Goal: Task Accomplishment & Management: Use online tool/utility

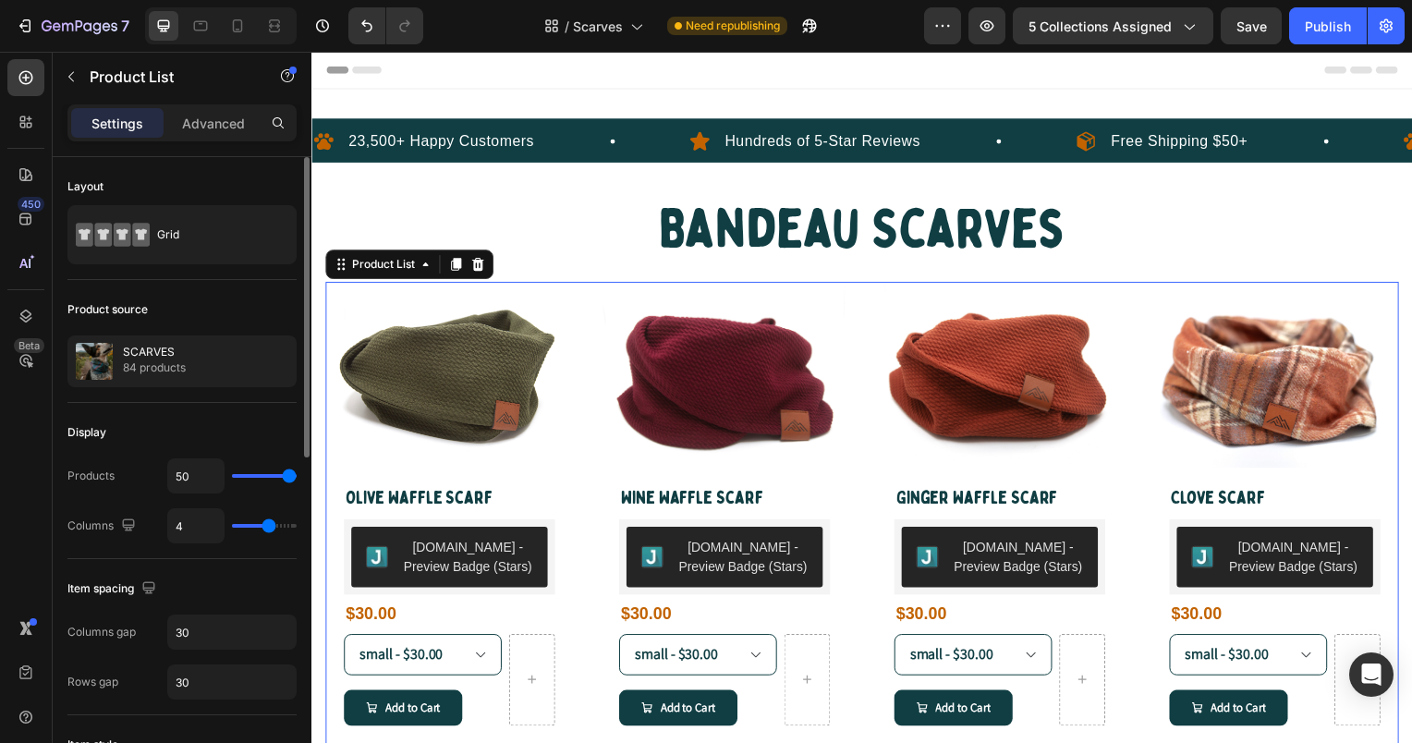
type input "3"
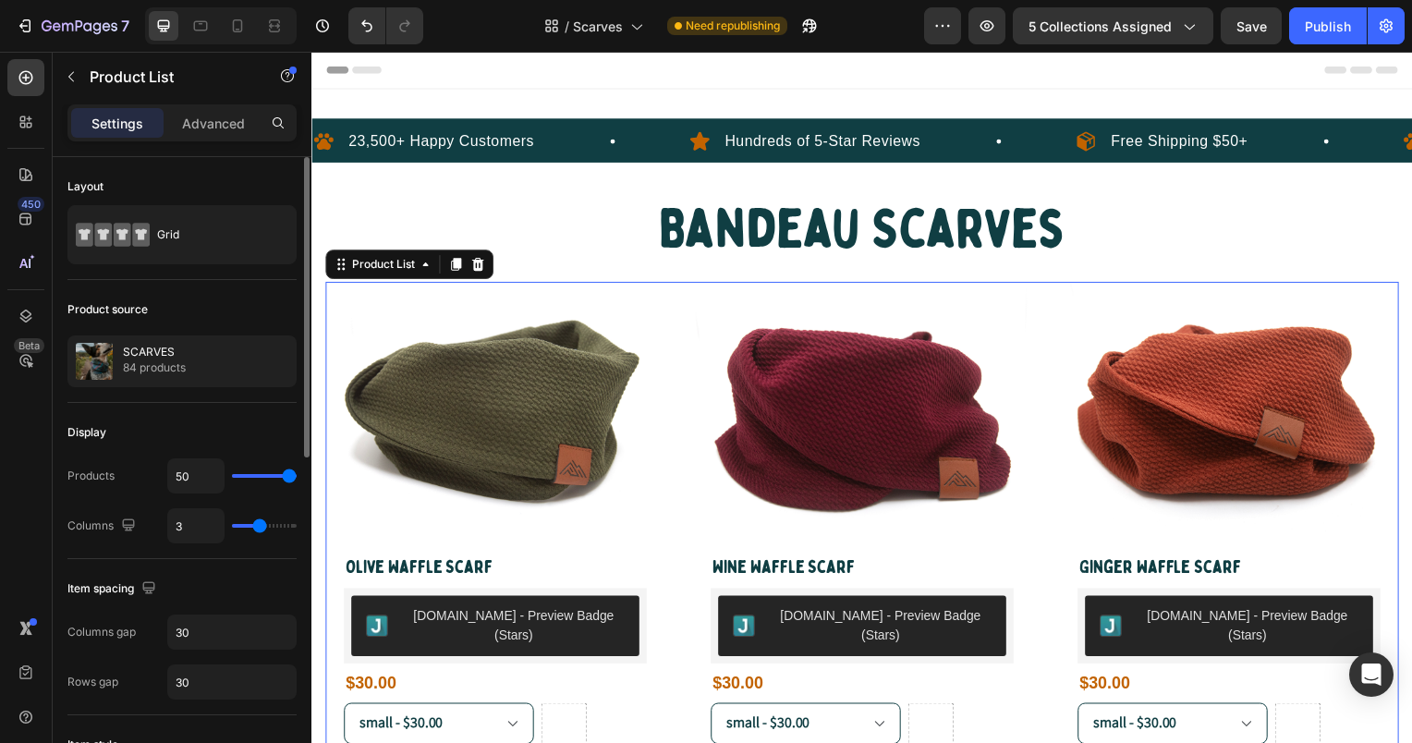
drag, startPoint x: 267, startPoint y: 526, endPoint x: 256, endPoint y: 530, distance: 11.7
type input "3"
click at [256, 528] on input "range" at bounding box center [264, 526] width 65 height 4
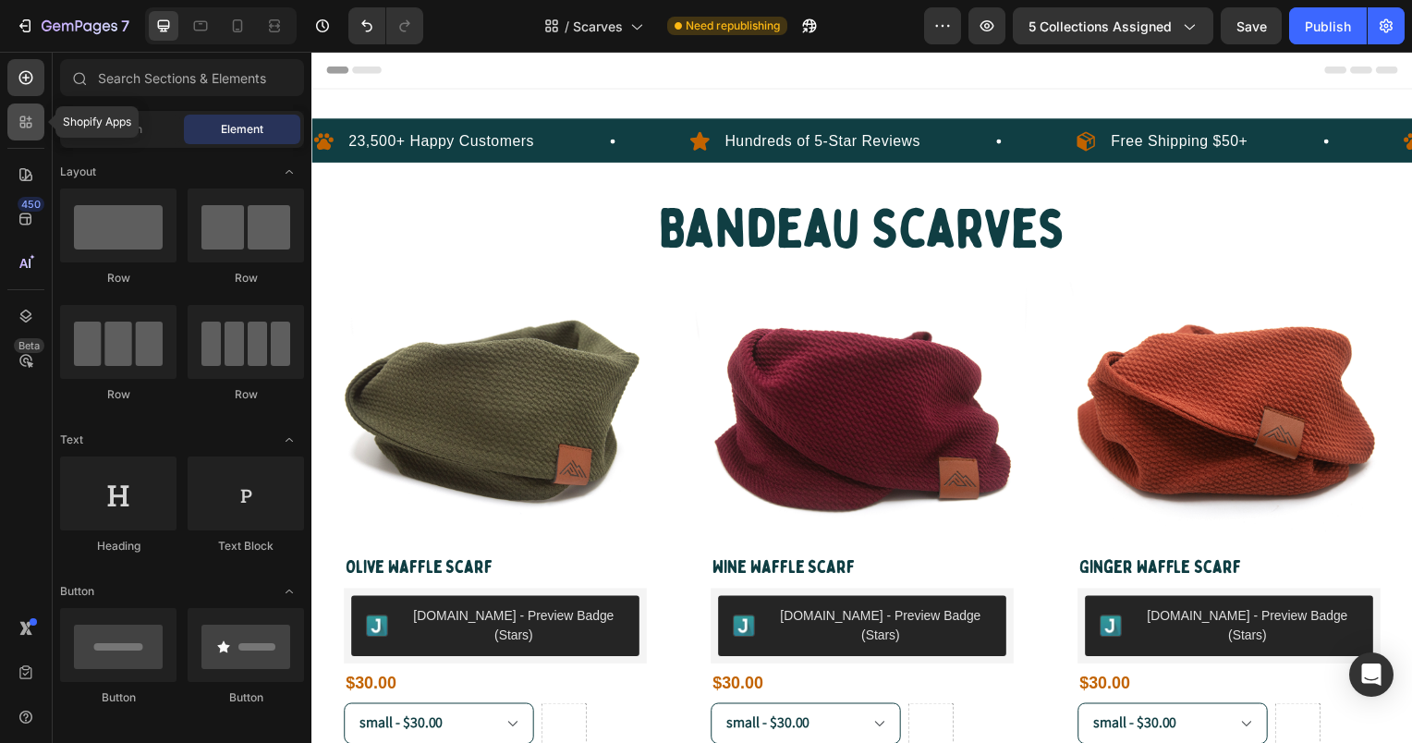
click at [30, 126] on icon at bounding box center [30, 126] width 6 height 6
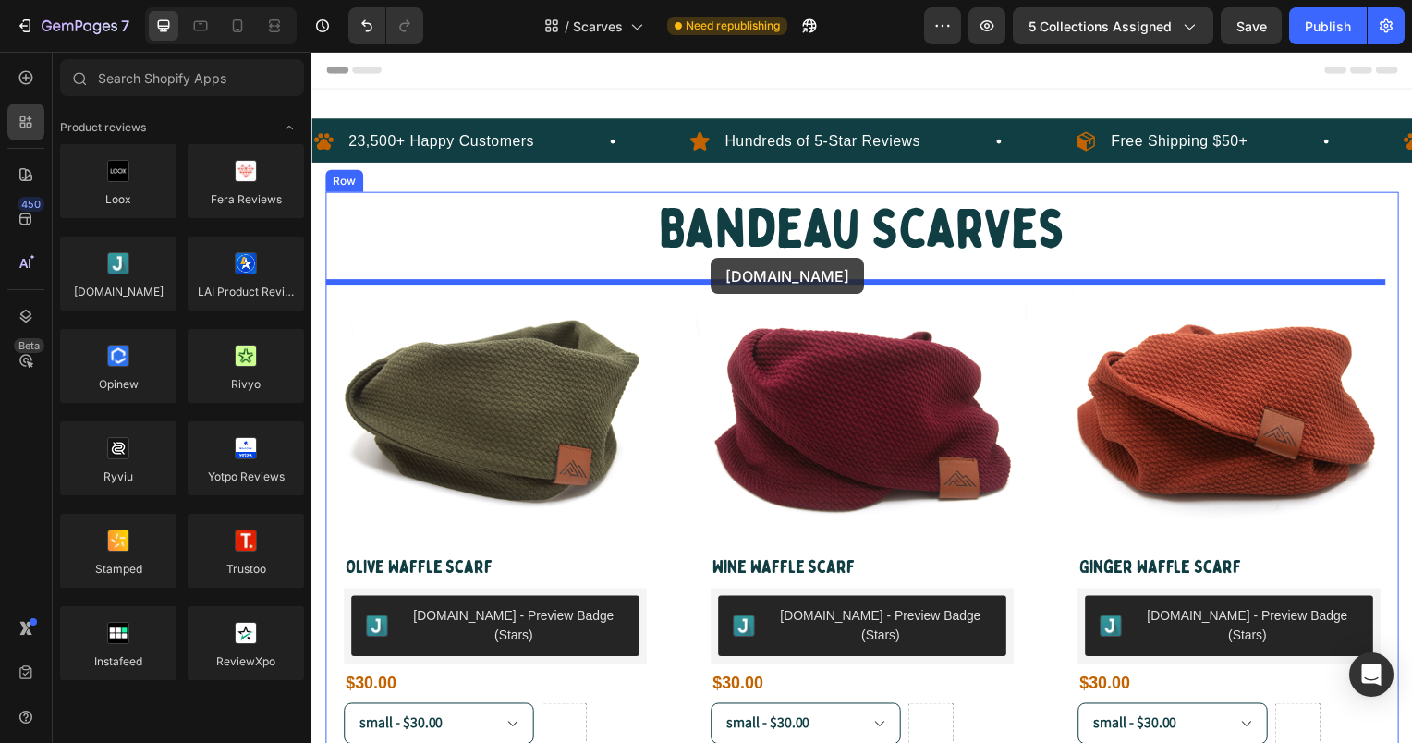
drag, startPoint x: 439, startPoint y: 339, endPoint x: 714, endPoint y: 260, distance: 285.8
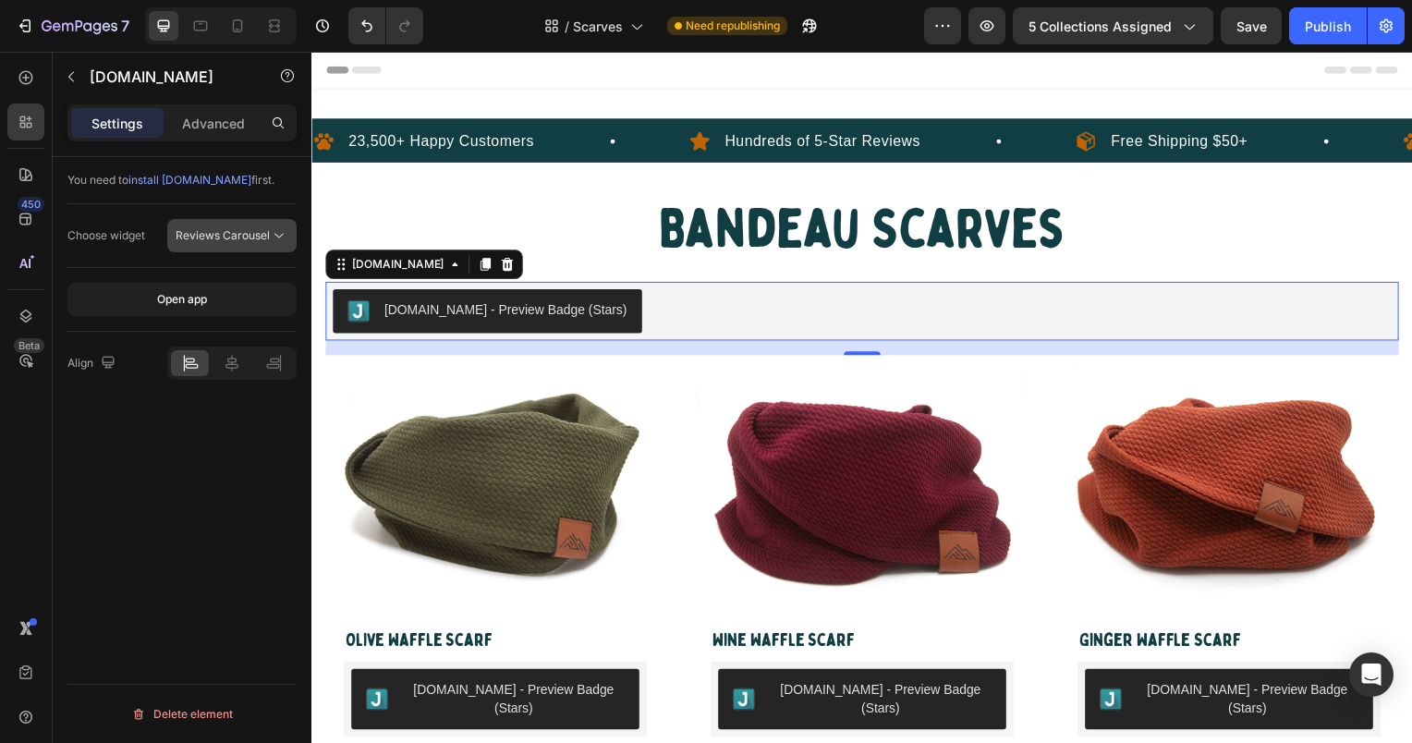
click at [229, 238] on span "Reviews Carousel" at bounding box center [223, 235] width 94 height 14
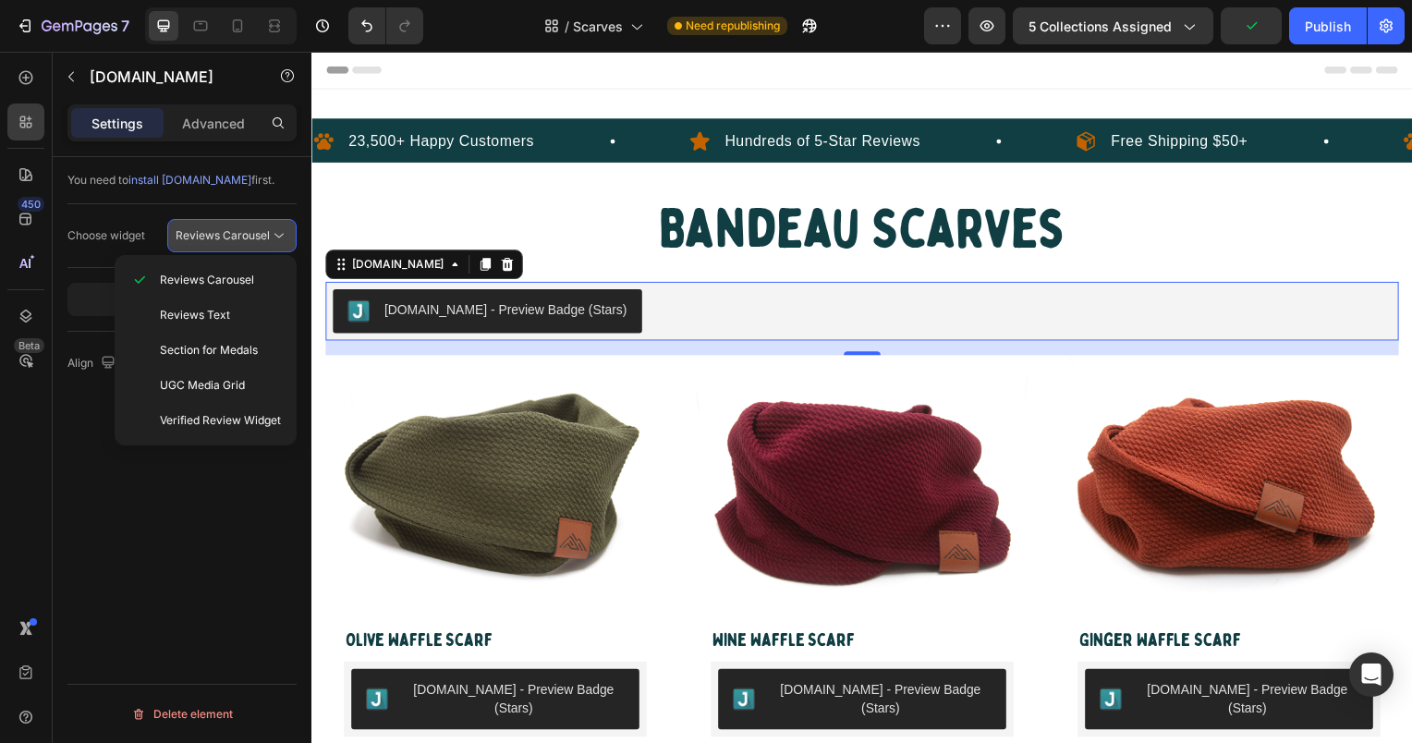
click at [229, 238] on span "Reviews Carousel" at bounding box center [223, 235] width 94 height 14
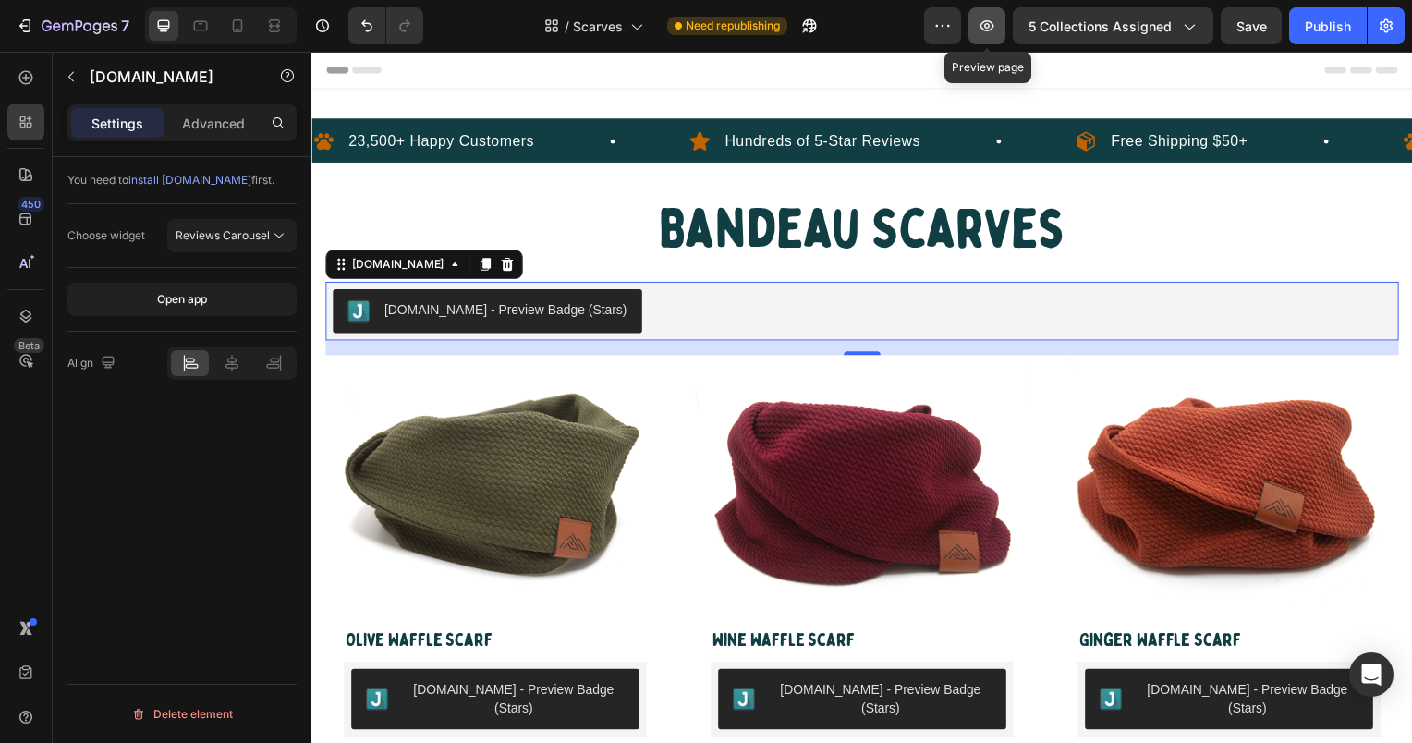
click at [990, 23] on icon "button" at bounding box center [988, 25] width 14 height 11
click at [215, 115] on p "Advanced" at bounding box center [213, 123] width 63 height 19
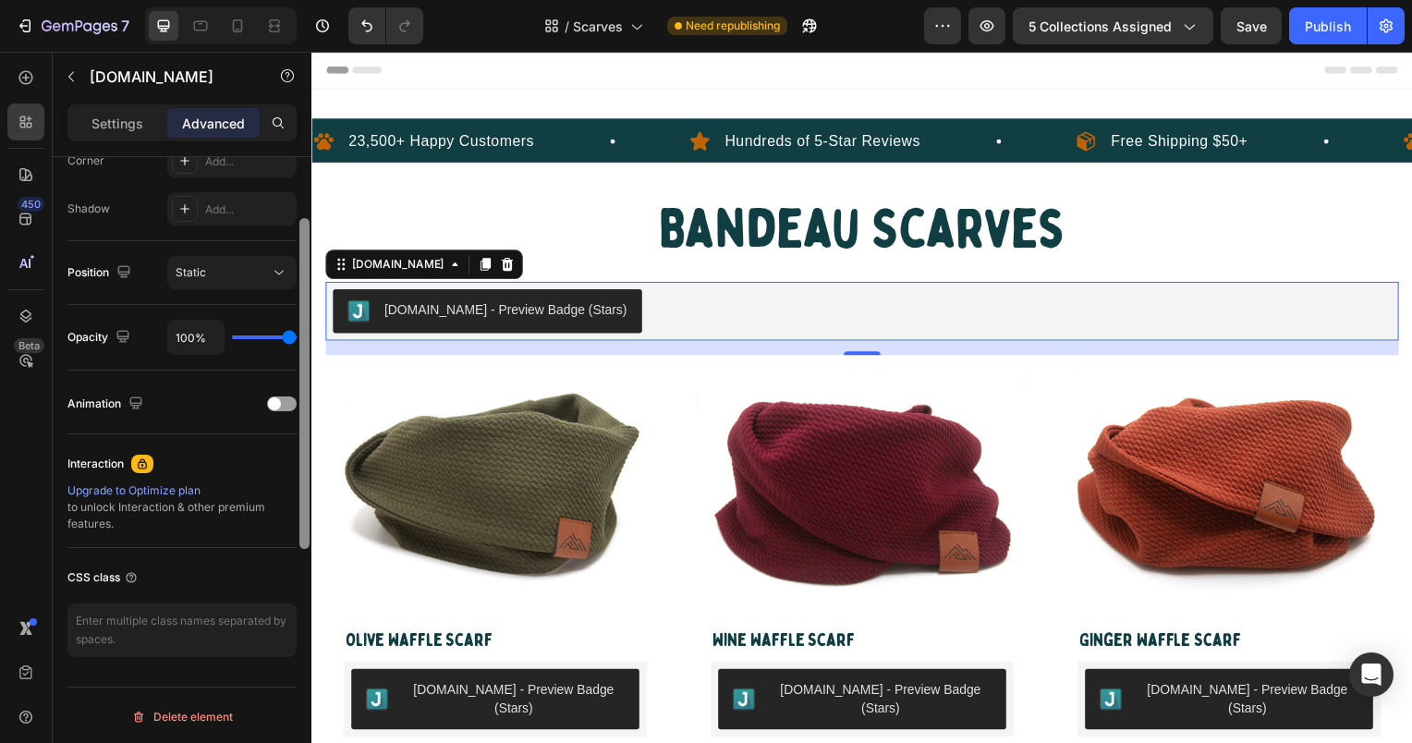
scroll to position [430, 0]
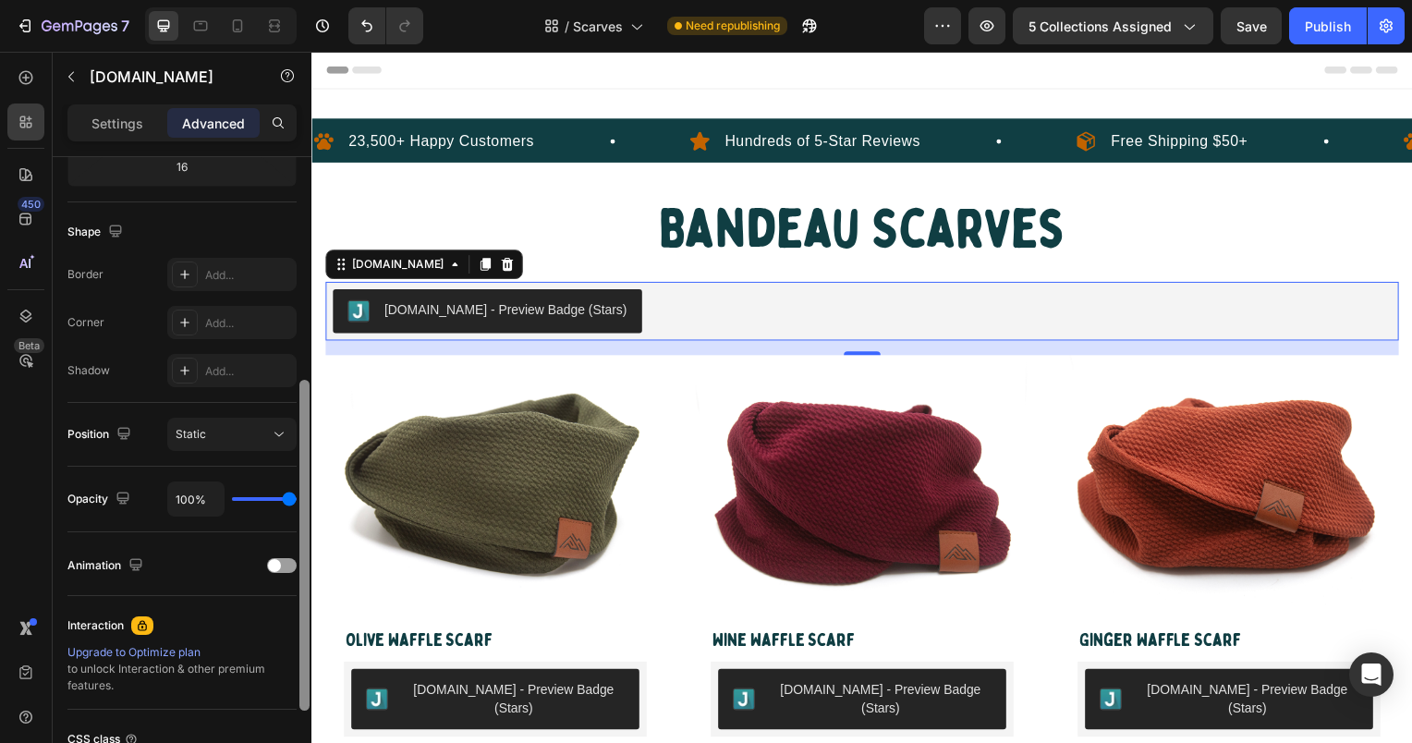
drag, startPoint x: 307, startPoint y: 470, endPoint x: 310, endPoint y: 322, distance: 147.9
click at [310, 322] on div at bounding box center [305, 476] width 14 height 639
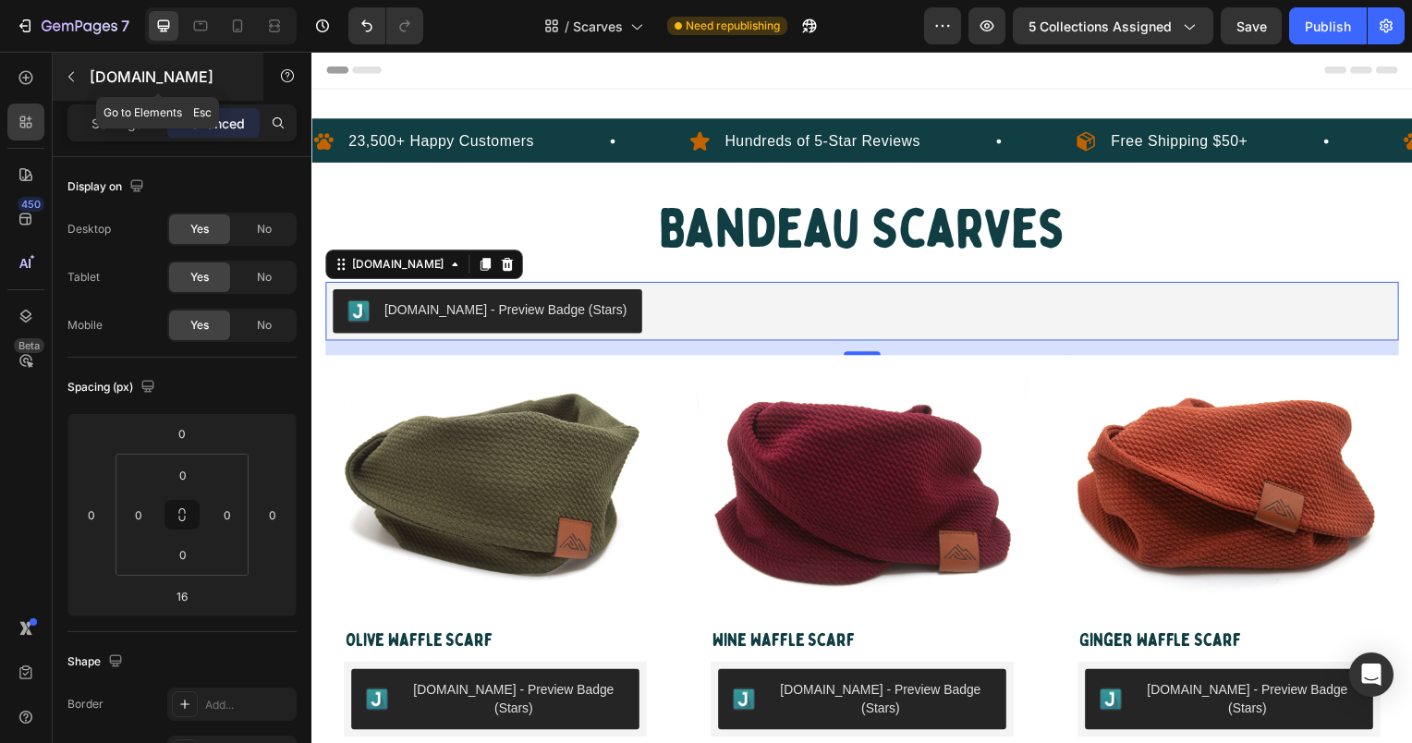
click at [82, 85] on button "button" at bounding box center [71, 77] width 30 height 30
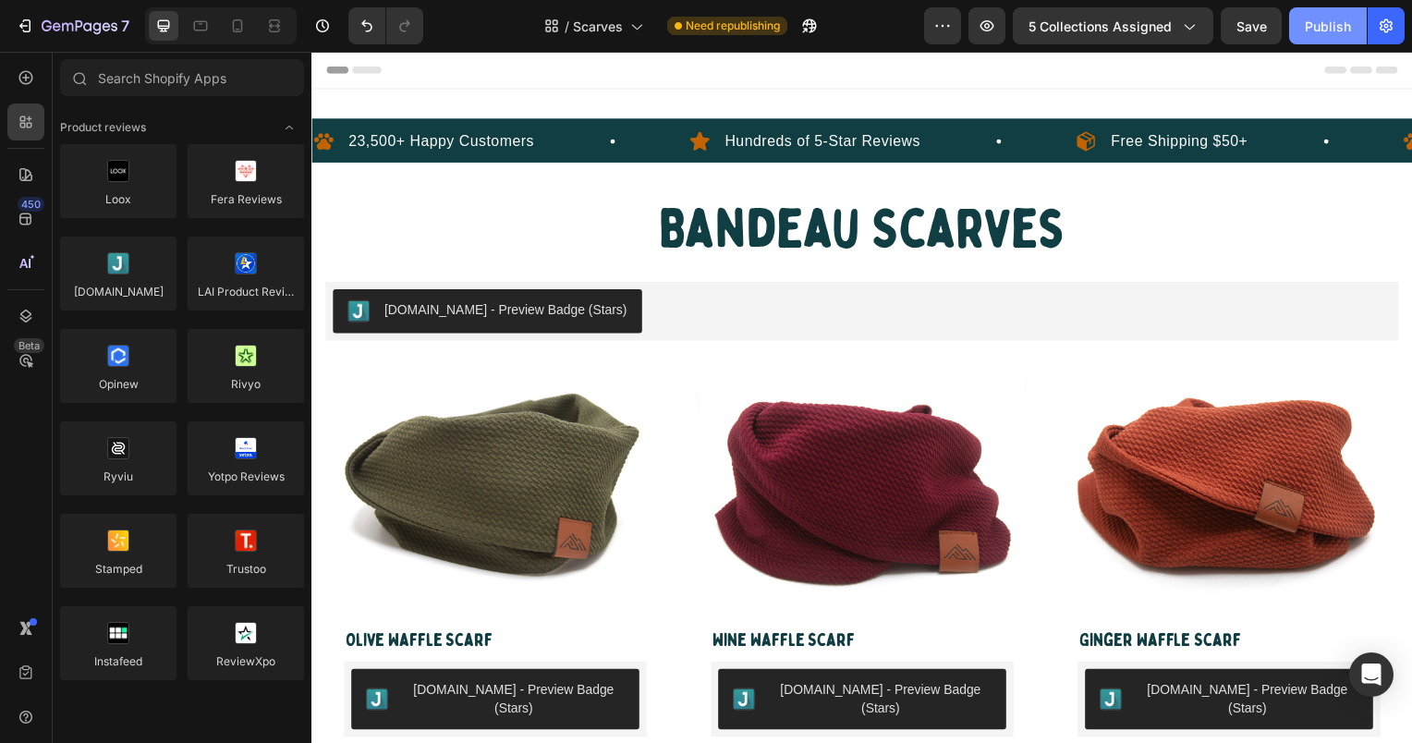
click at [1340, 24] on div "Publish" at bounding box center [1328, 26] width 46 height 19
click at [1183, 30] on icon "button" at bounding box center [1188, 26] width 18 height 18
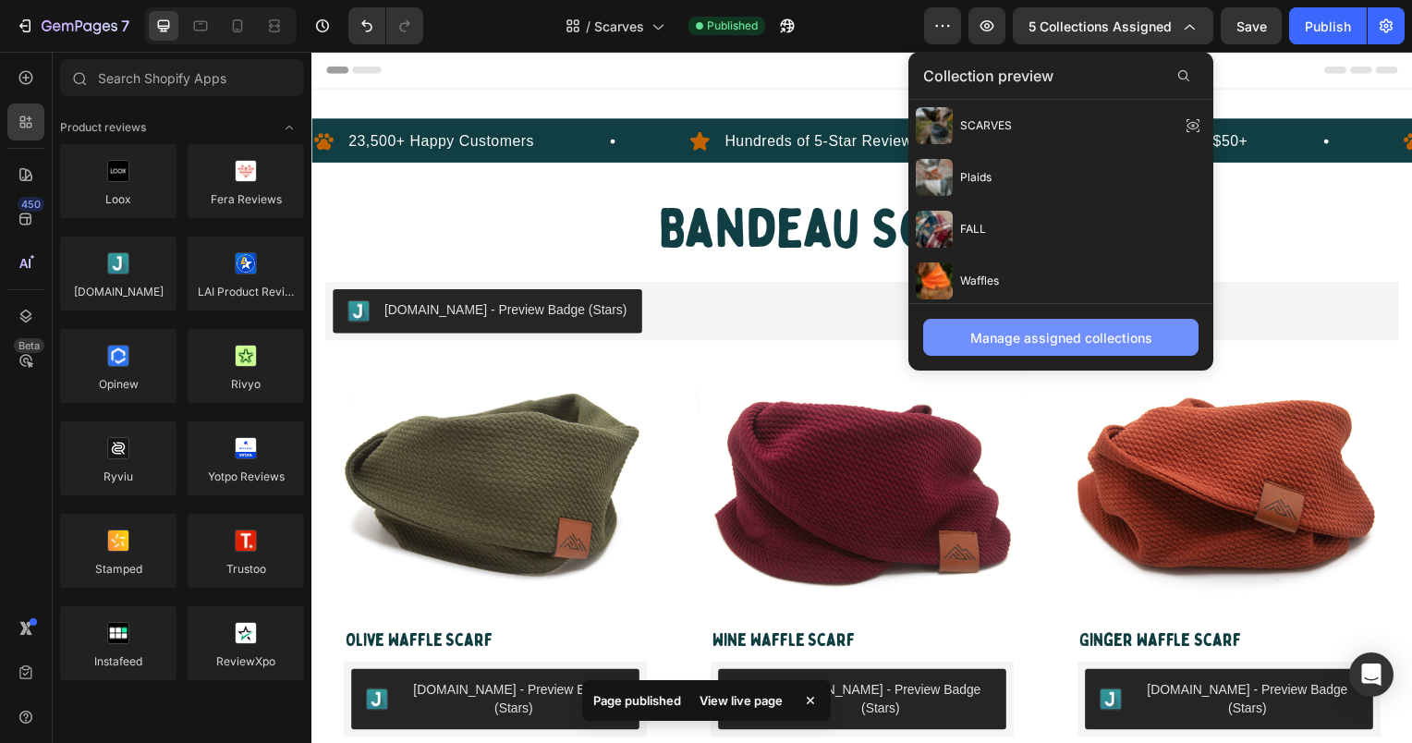
click at [1050, 335] on div "Manage assigned collections" at bounding box center [1061, 337] width 182 height 19
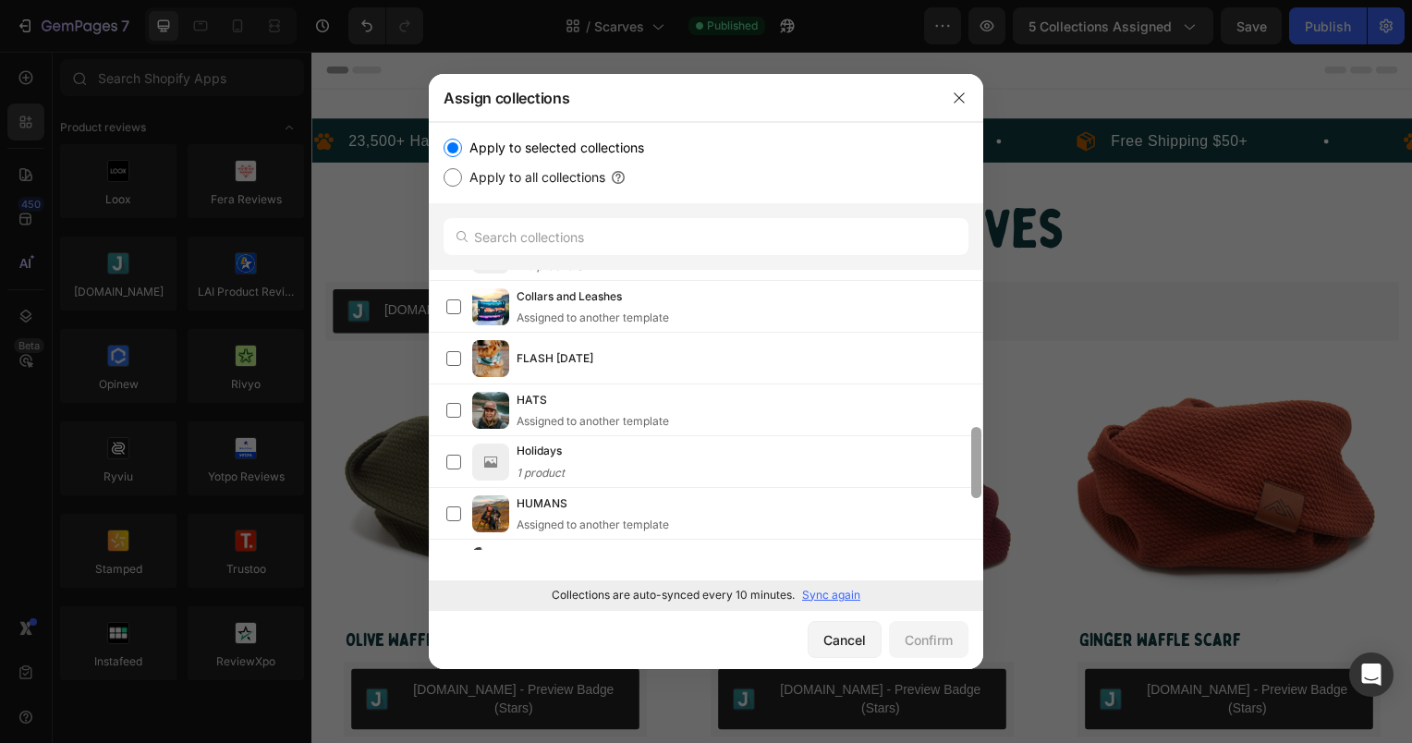
scroll to position [567, 0]
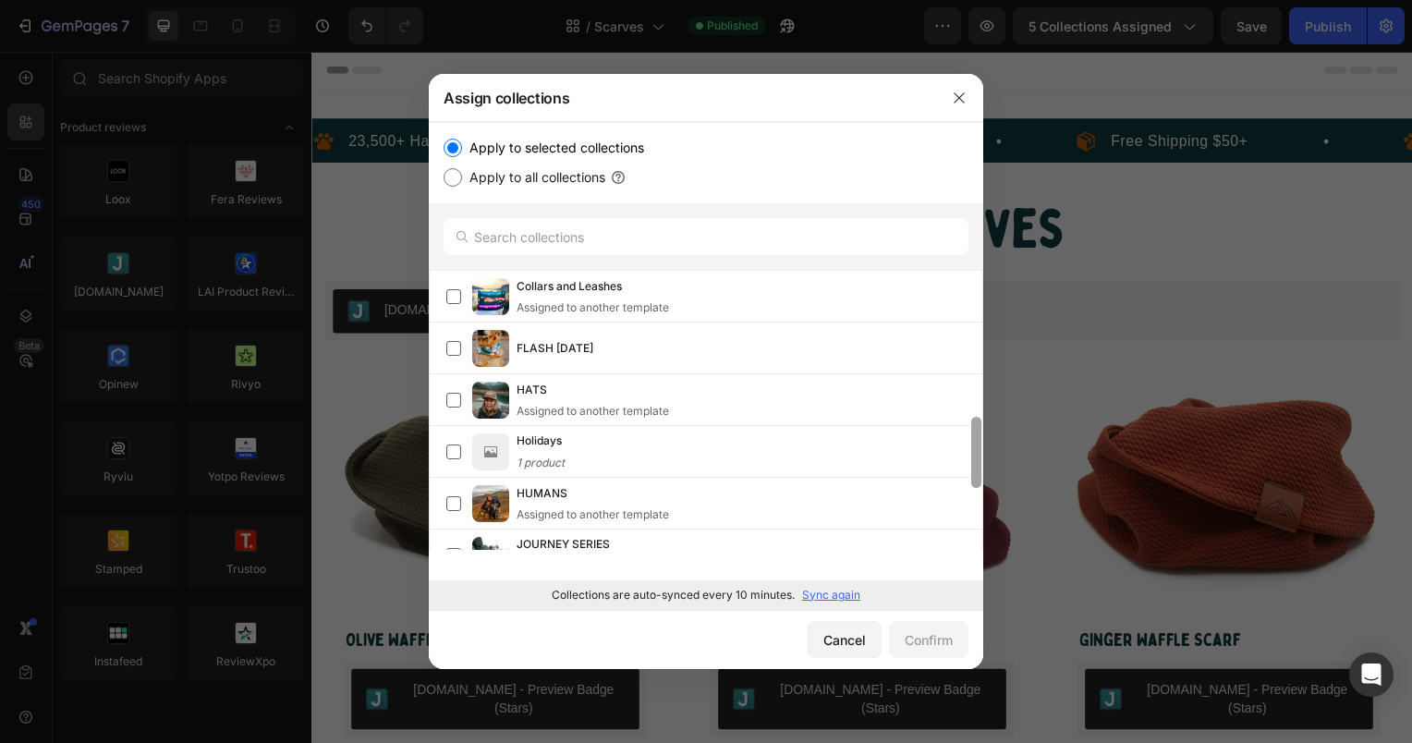
drag, startPoint x: 976, startPoint y: 319, endPoint x: 971, endPoint y: 555, distance: 235.7
click at [971, 555] on div "Plaids 25 products SCARVES 84 products FALL 33 products Waffles 10 products Azt…" at bounding box center [706, 486] width 555 height 432
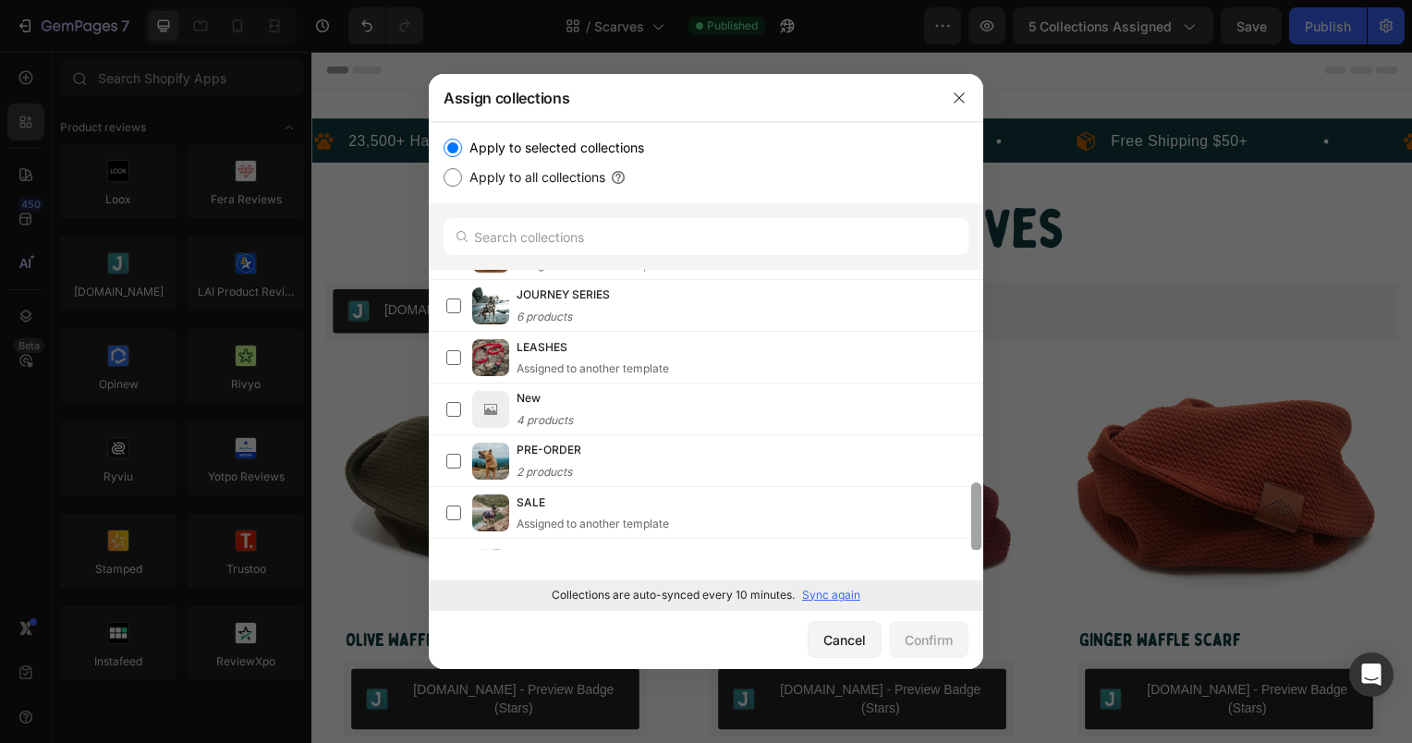
scroll to position [859, 0]
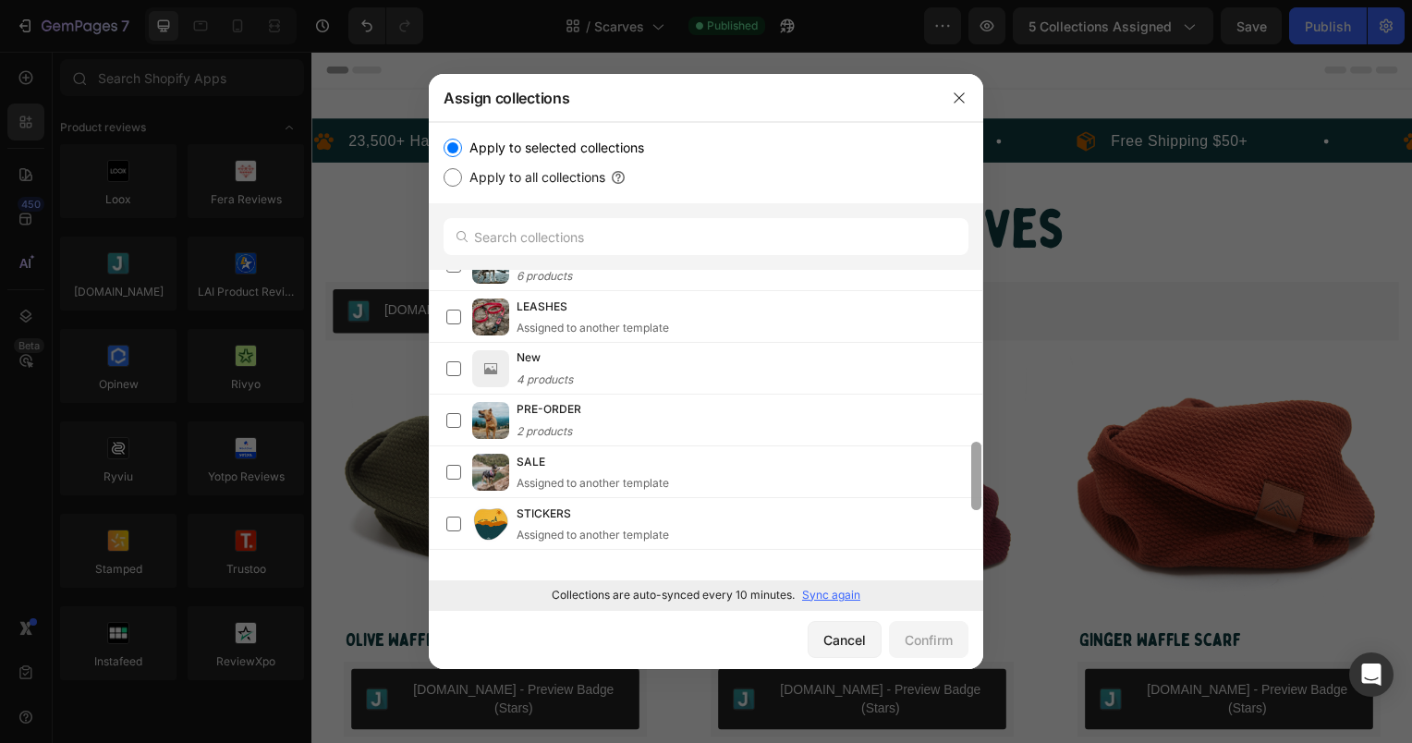
drag, startPoint x: 972, startPoint y: 453, endPoint x: 980, endPoint y: 529, distance: 76.1
click at [980, 510] on div at bounding box center [976, 476] width 10 height 68
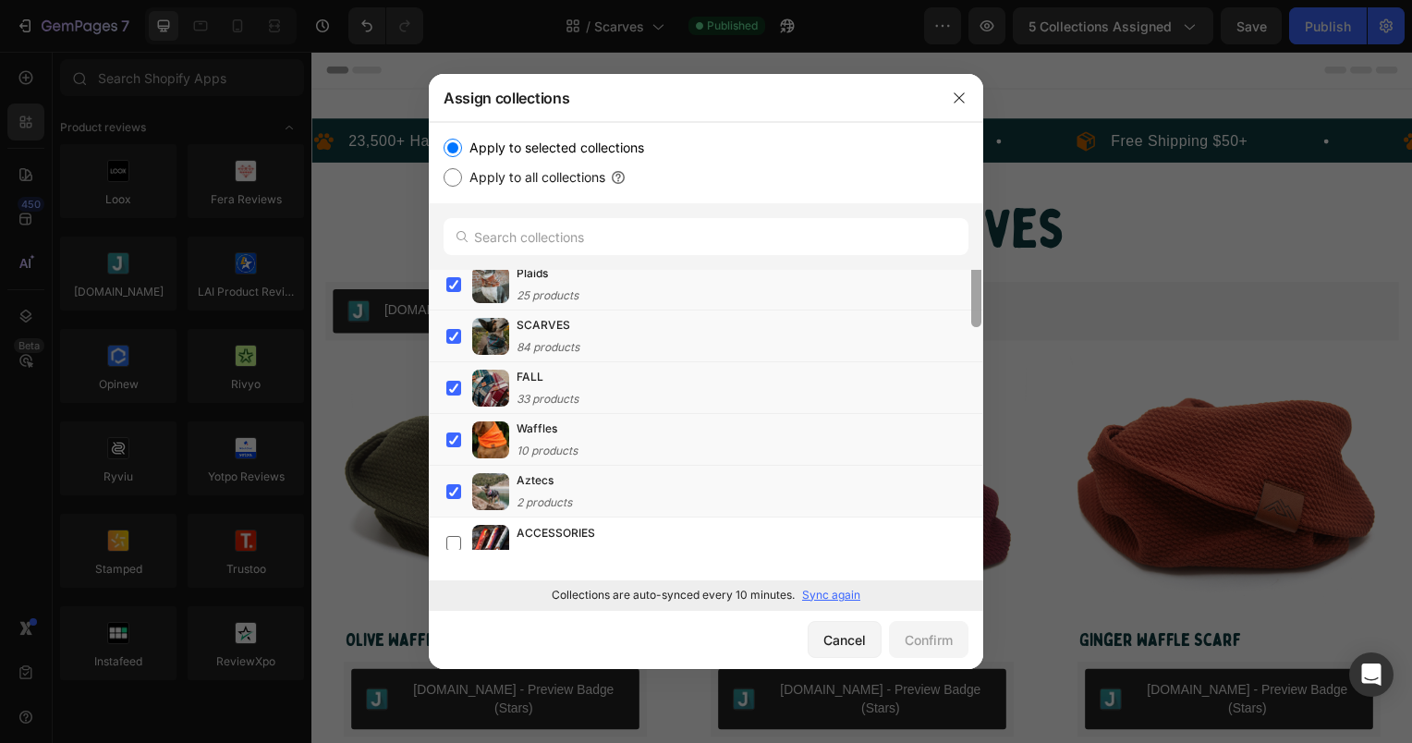
scroll to position [0, 0]
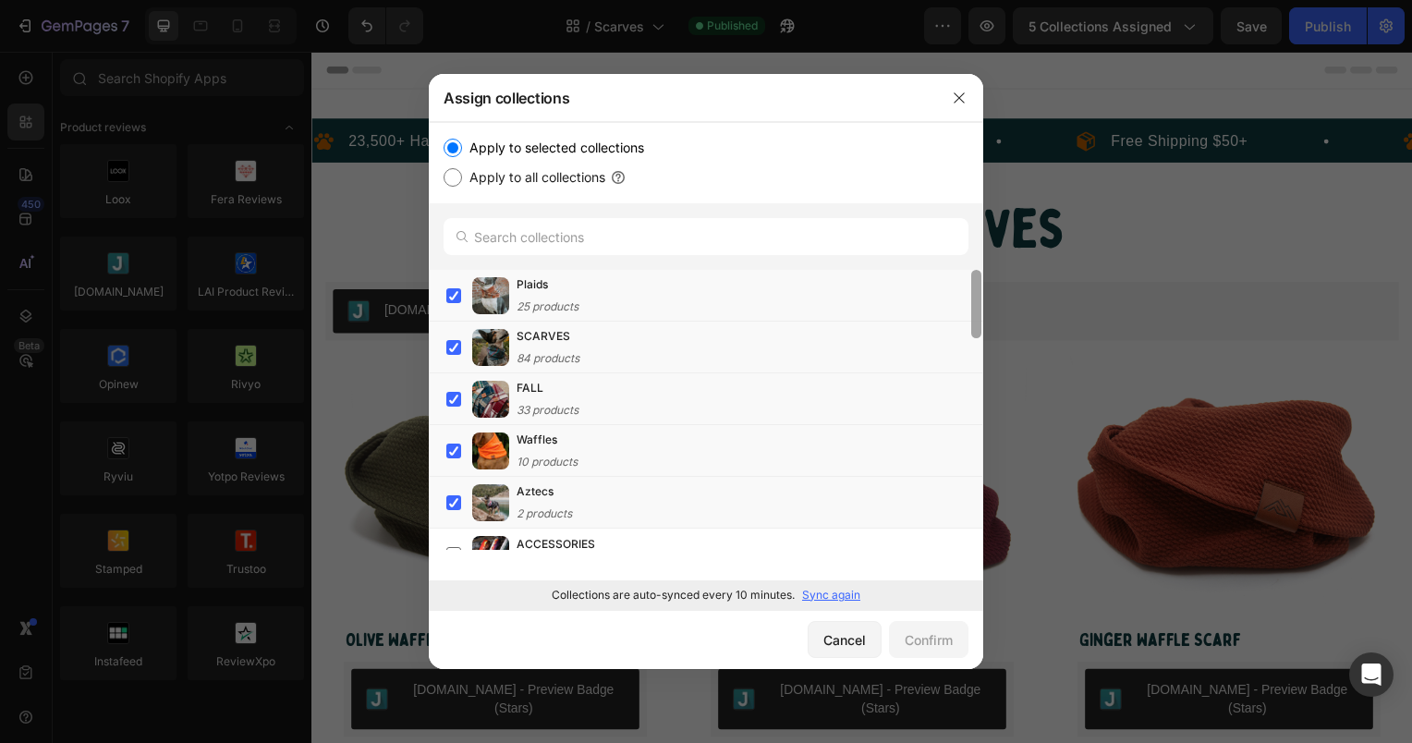
drag, startPoint x: 976, startPoint y: 504, endPoint x: 1032, endPoint y: 239, distance: 270.3
click at [1032, 239] on div "Assign collections Apply to selected collections Apply to all collections Plaid…" at bounding box center [706, 371] width 1412 height 743
click at [648, 232] on input "text" at bounding box center [706, 236] width 525 height 37
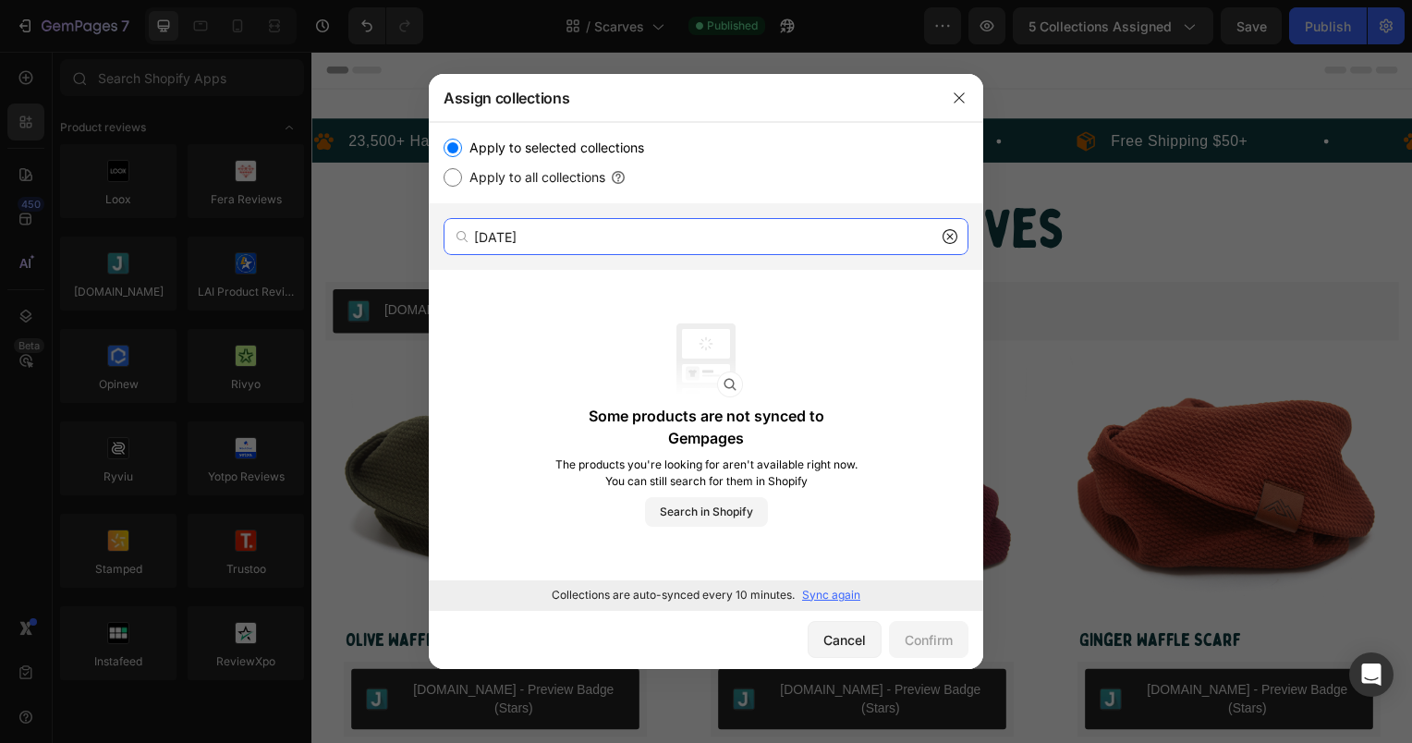
type input "[DATE]"
click at [841, 592] on p "Sync again" at bounding box center [831, 595] width 58 height 17
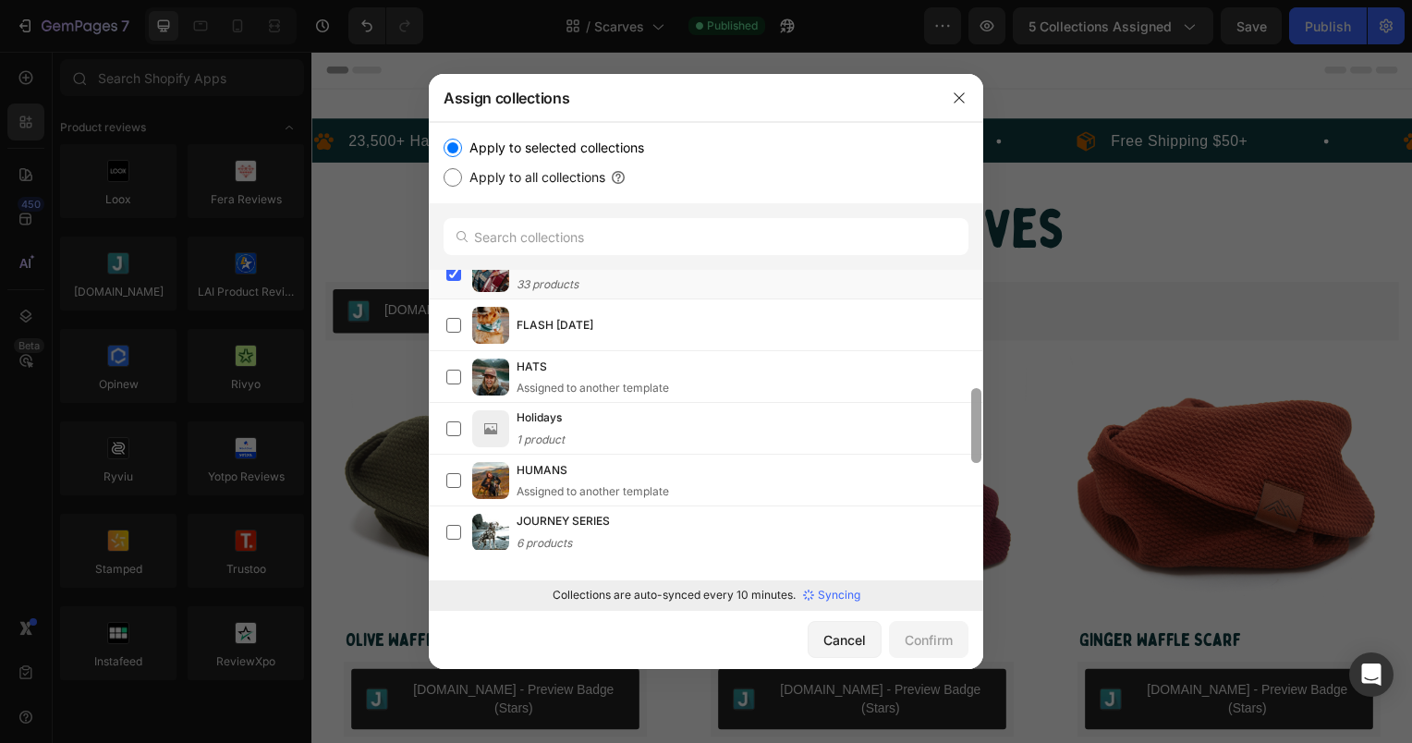
scroll to position [431, 0]
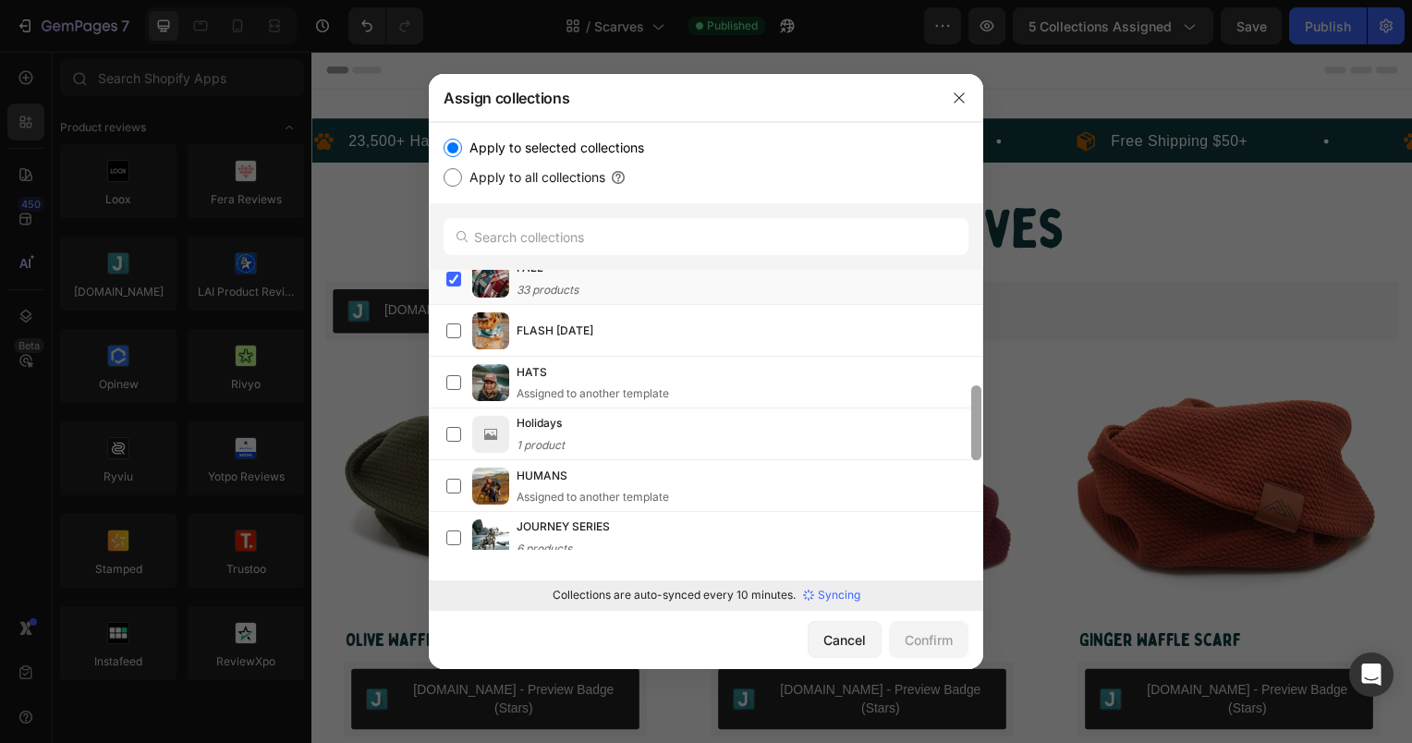
drag, startPoint x: 976, startPoint y: 322, endPoint x: 927, endPoint y: 555, distance: 238.9
click at [848, 641] on div "Cancel" at bounding box center [844, 639] width 43 height 19
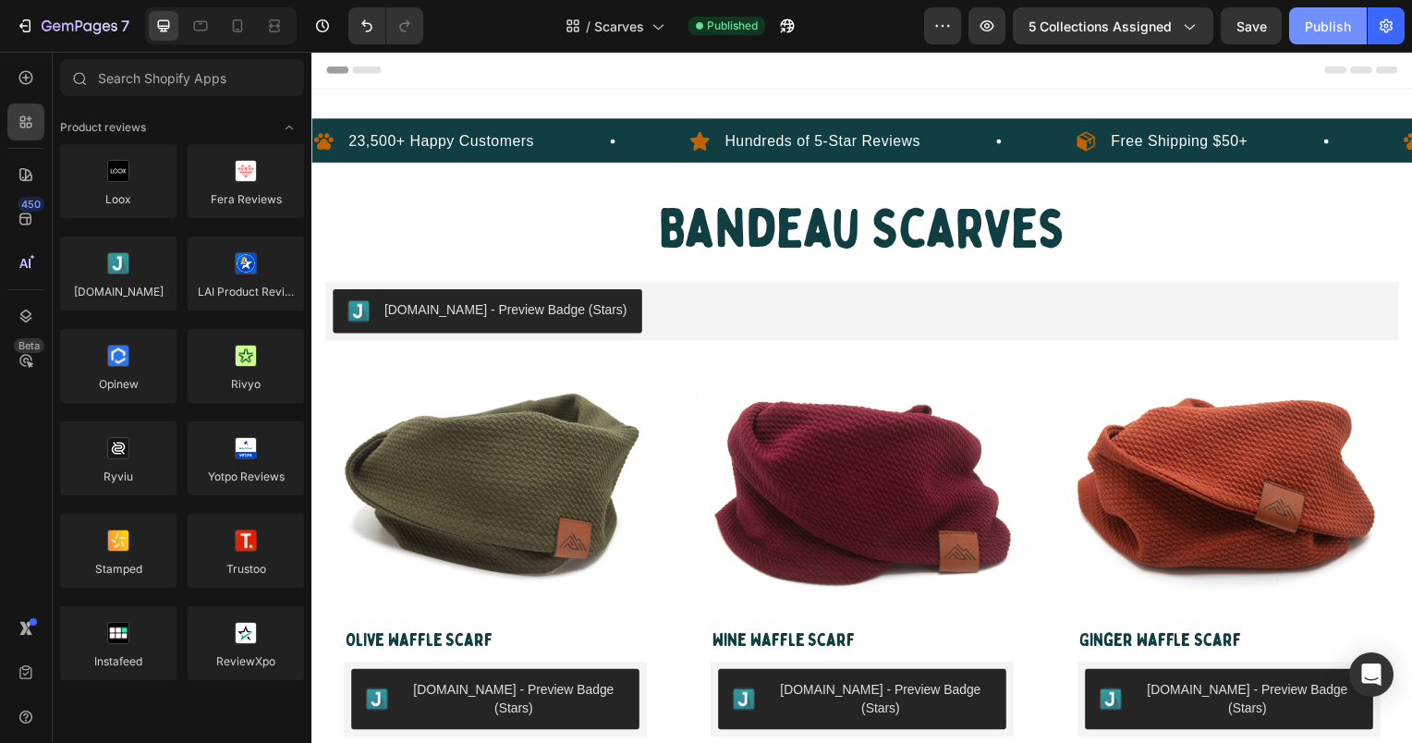
click at [1315, 26] on div "Publish" at bounding box center [1328, 26] width 46 height 19
click at [1156, 27] on span "5 collections assigned" at bounding box center [1100, 26] width 143 height 19
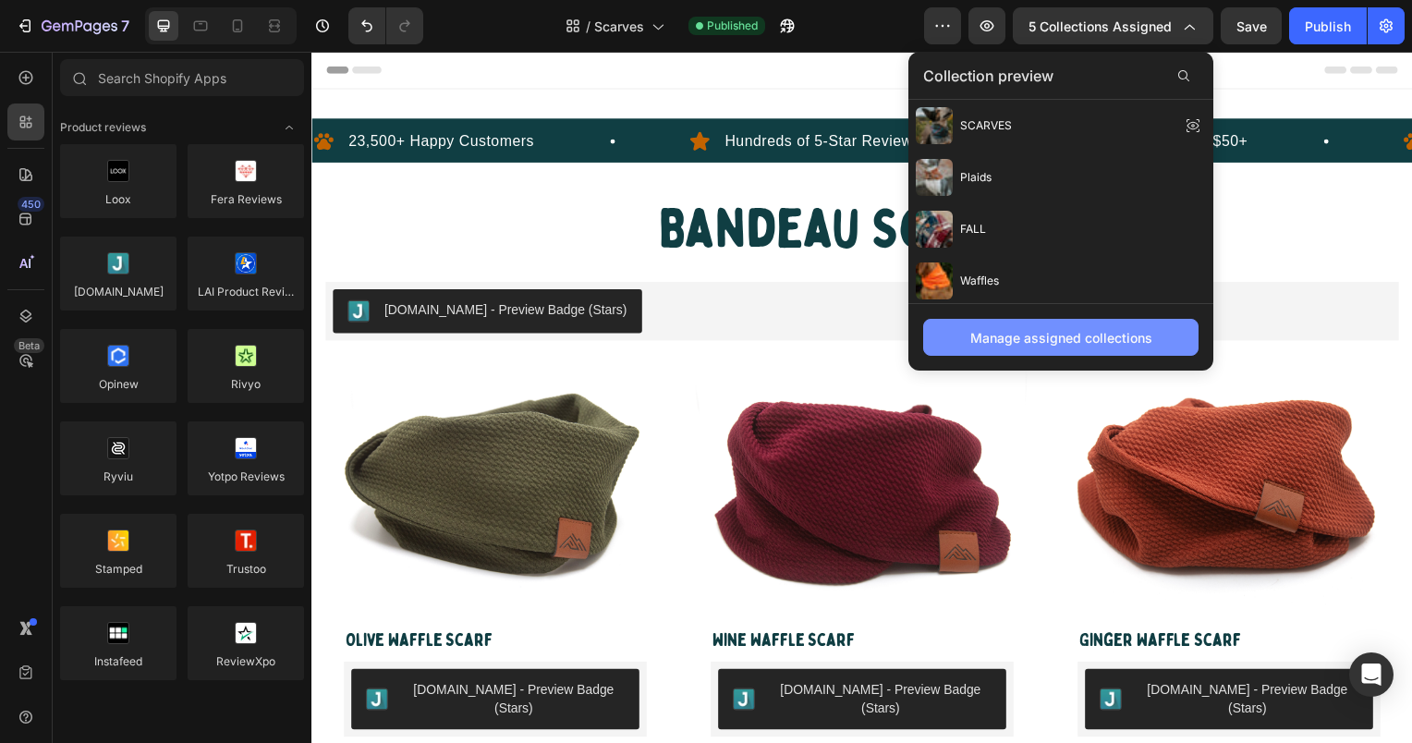
click at [1046, 328] on div "Manage assigned collections" at bounding box center [1061, 337] width 182 height 19
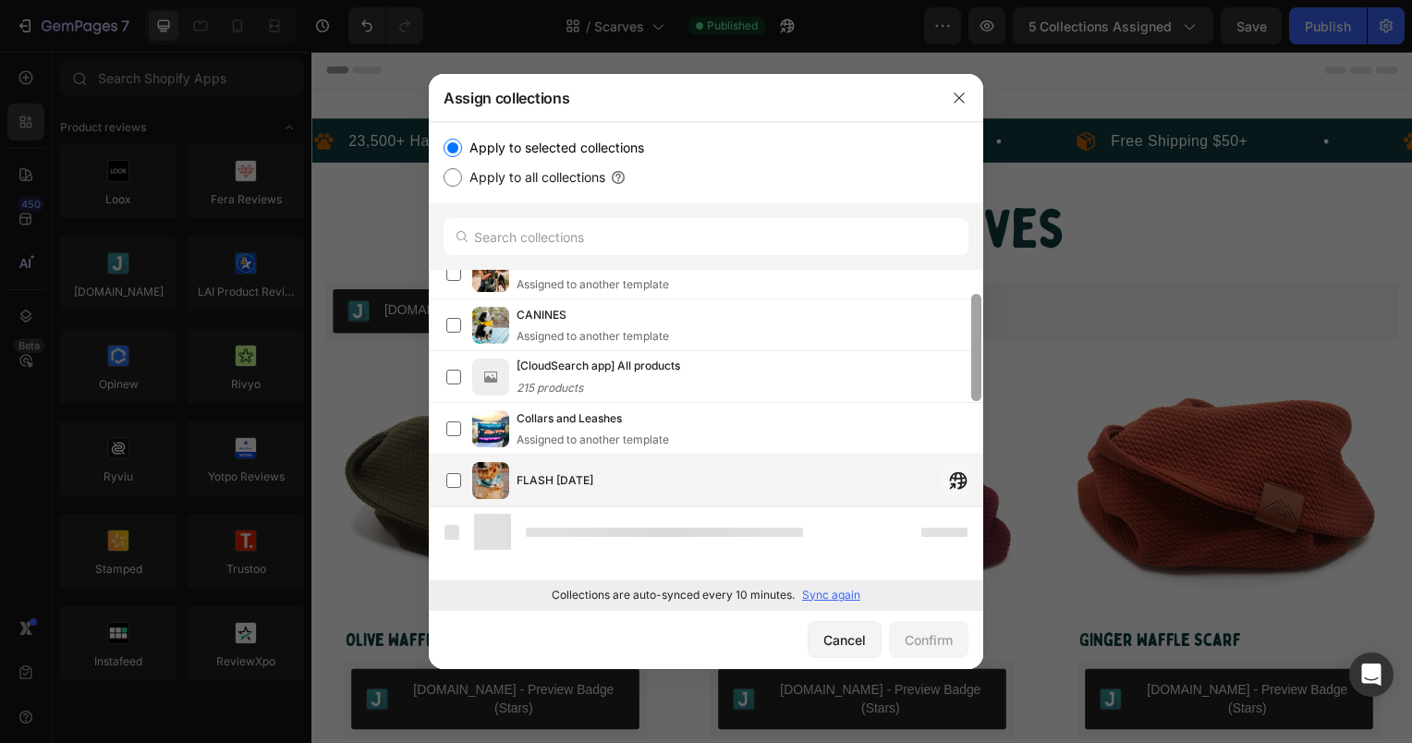
scroll to position [445, 0]
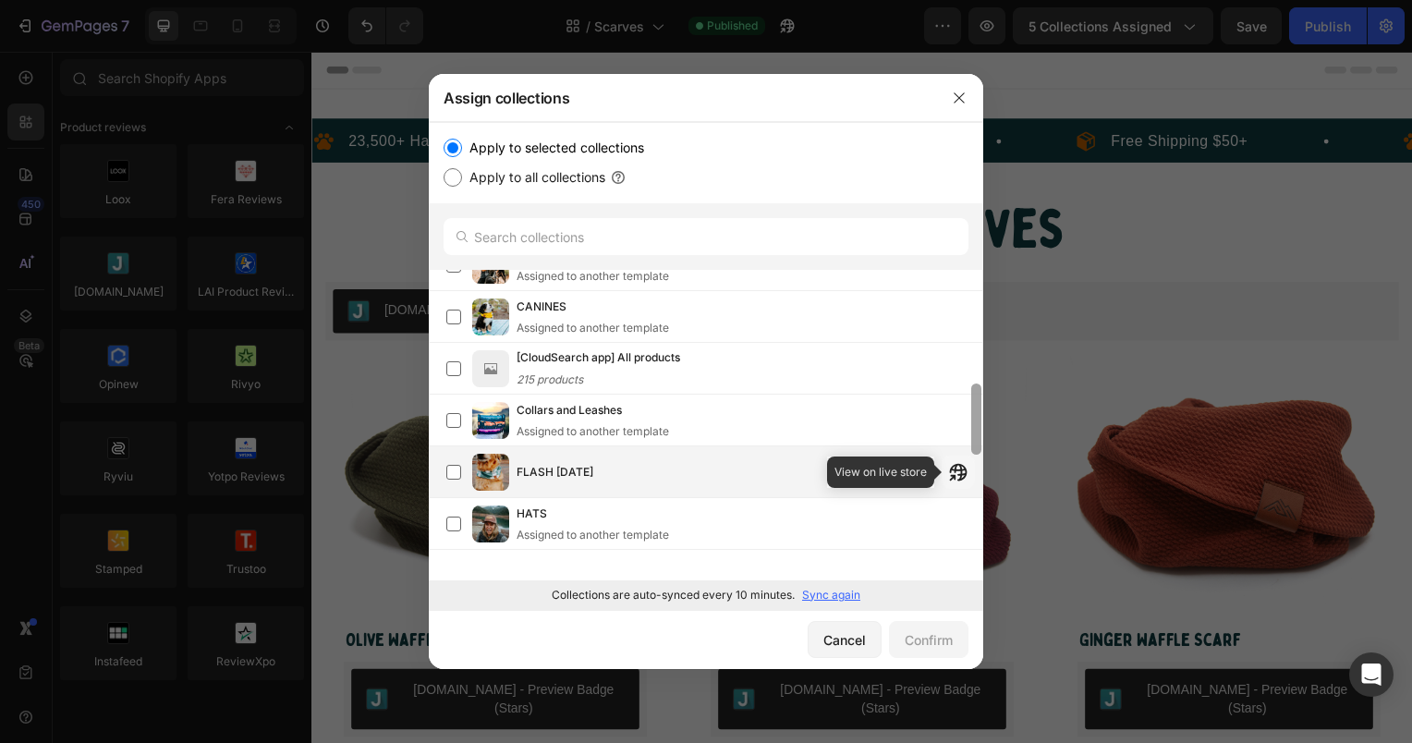
drag, startPoint x: 976, startPoint y: 275, endPoint x: 953, endPoint y: 469, distance: 194.5
click at [953, 469] on div "Plaids 25 products SCARVES 84 products FALL 33 products Waffles 10 products Azt…" at bounding box center [706, 409] width 555 height 279
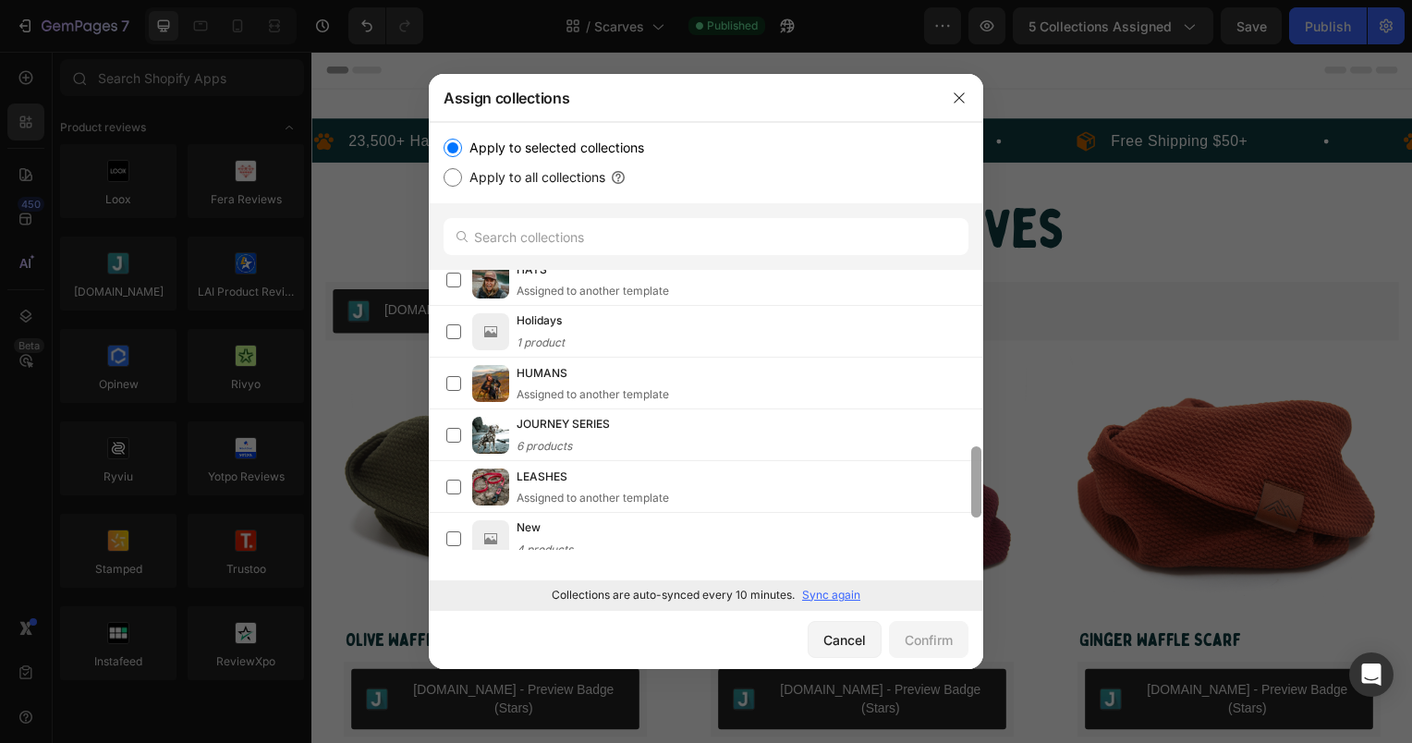
scroll to position [859, 0]
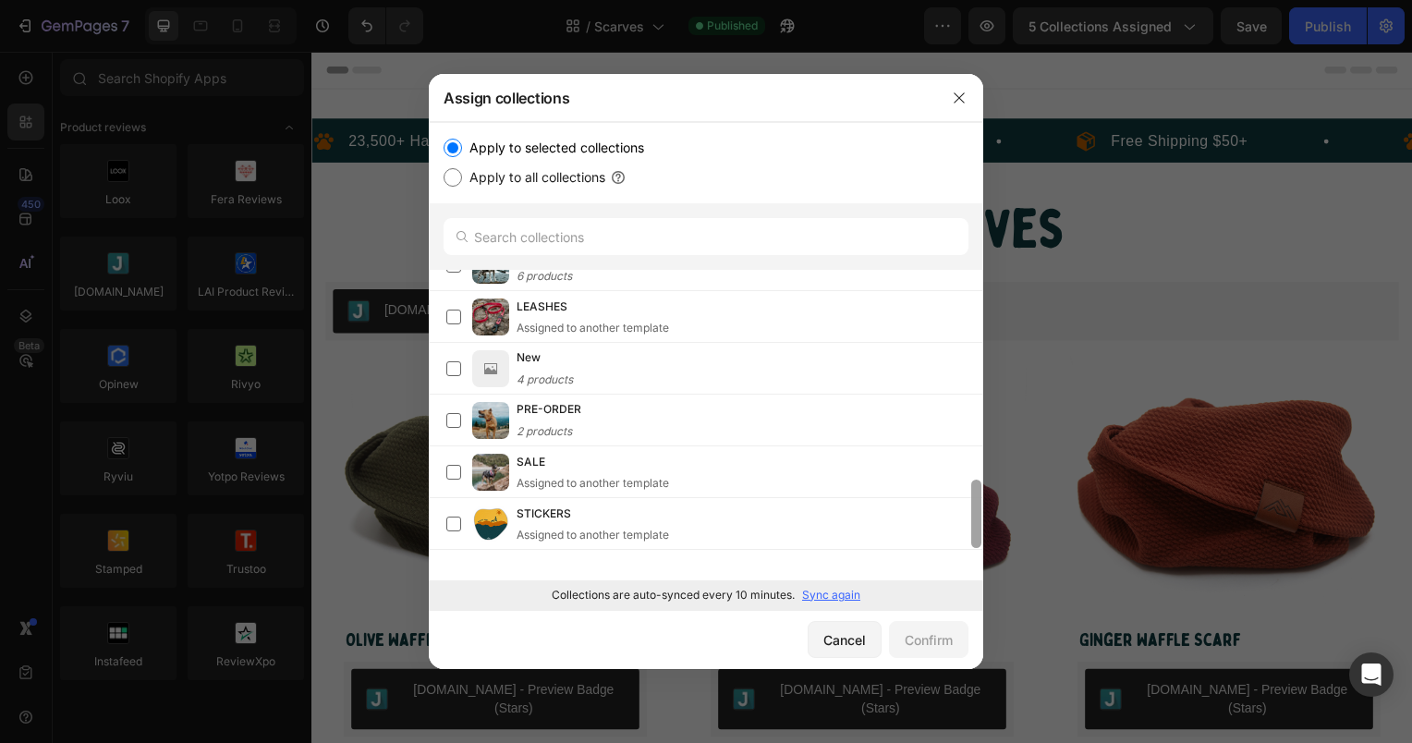
drag, startPoint x: 980, startPoint y: 430, endPoint x: 957, endPoint y: 580, distance: 152.4
click at [957, 580] on div "Apply to selected collections Apply to all collections Plaids 25 products SCARV…" at bounding box center [706, 365] width 555 height 487
drag, startPoint x: 977, startPoint y: 506, endPoint x: 969, endPoint y: 576, distance: 69.8
click at [841, 587] on p "Sync again" at bounding box center [831, 595] width 58 height 17
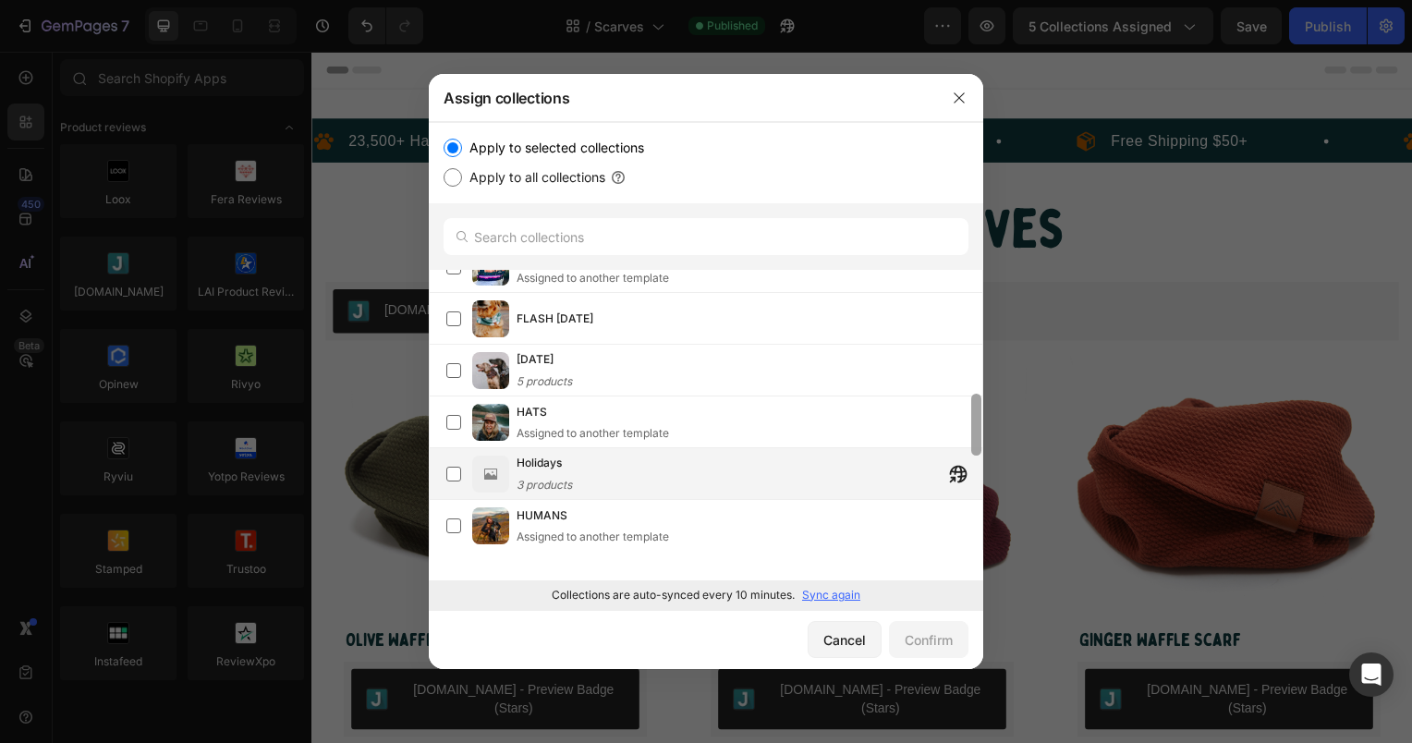
scroll to position [606, 0]
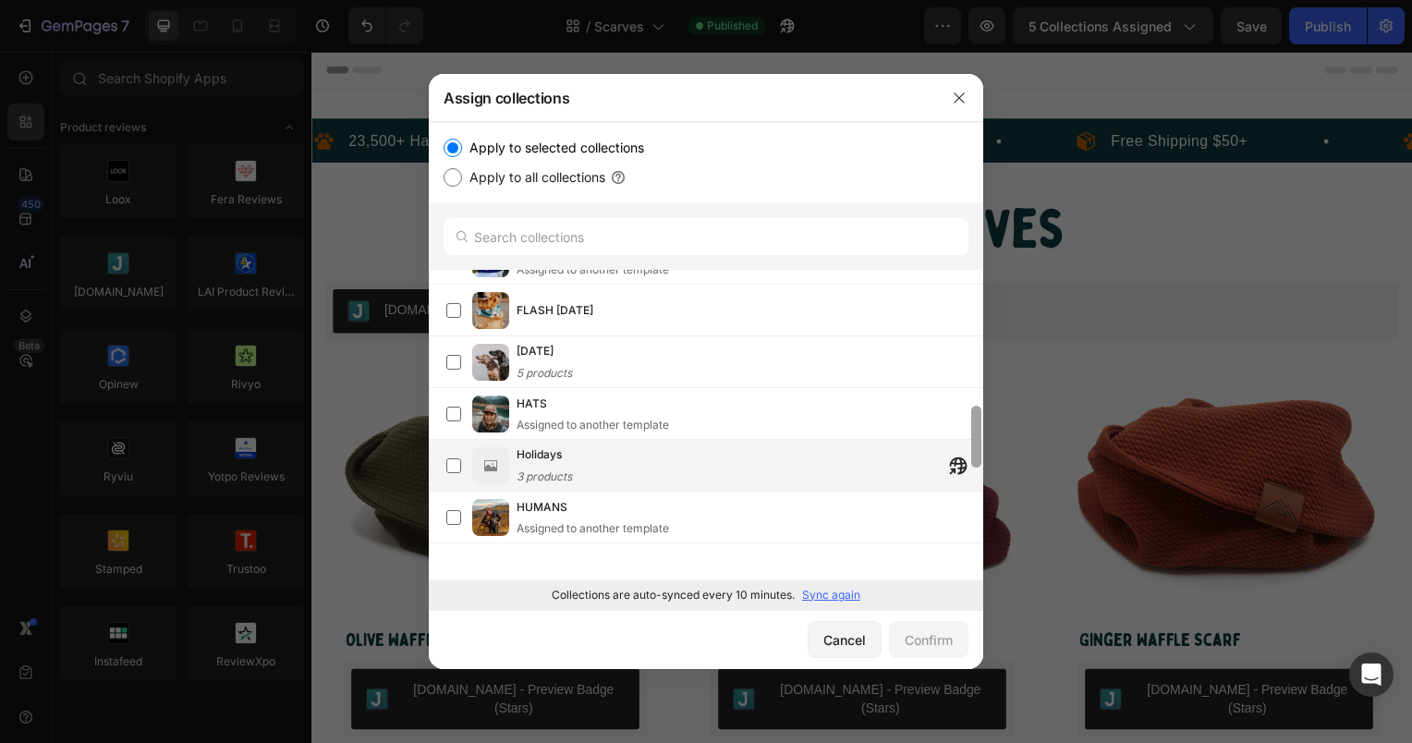
drag, startPoint x: 976, startPoint y: 307, endPoint x: 965, endPoint y: 444, distance: 137.2
click at [965, 444] on div "FALL 33 products Aztecs 2 products Waffles 10 products Plaids 25 products SCARV…" at bounding box center [706, 409] width 555 height 279
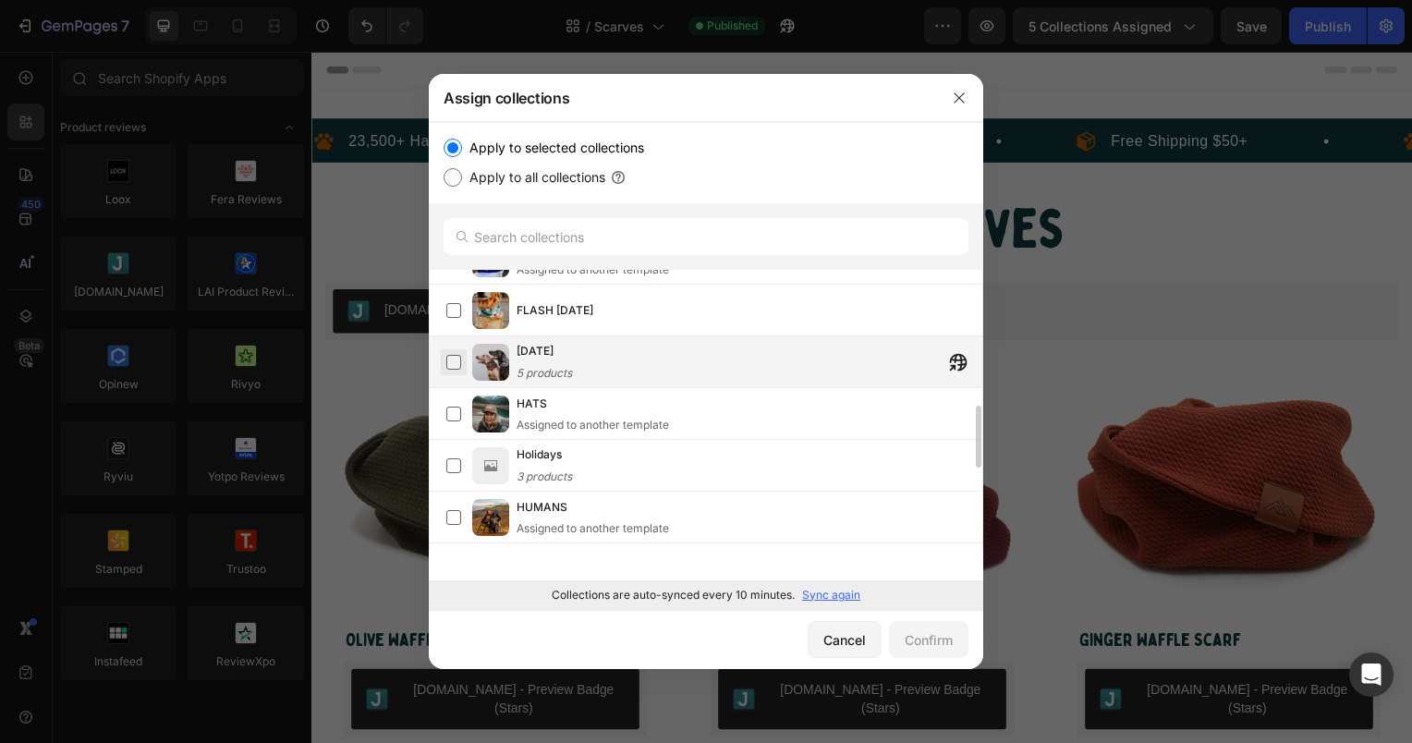
click at [452, 360] on label at bounding box center [453, 362] width 15 height 15
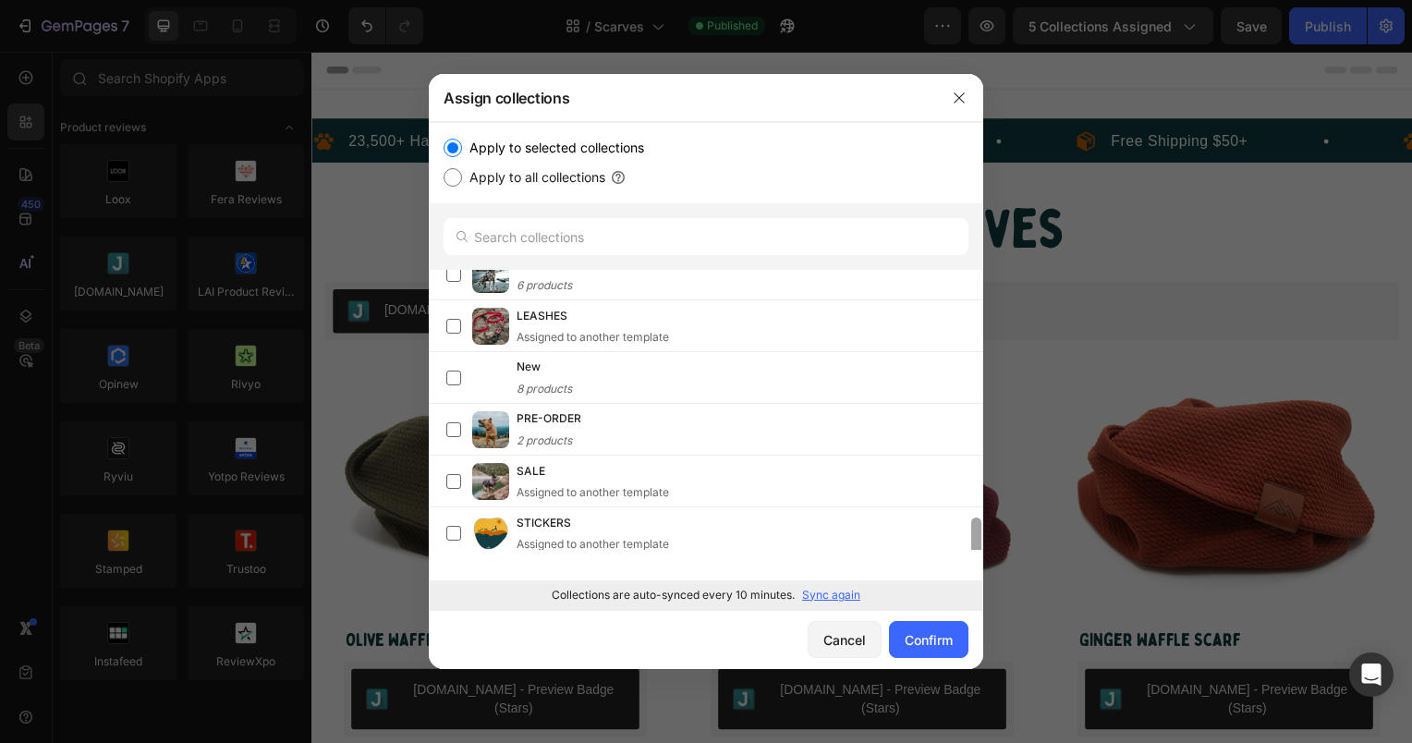
scroll to position [942, 0]
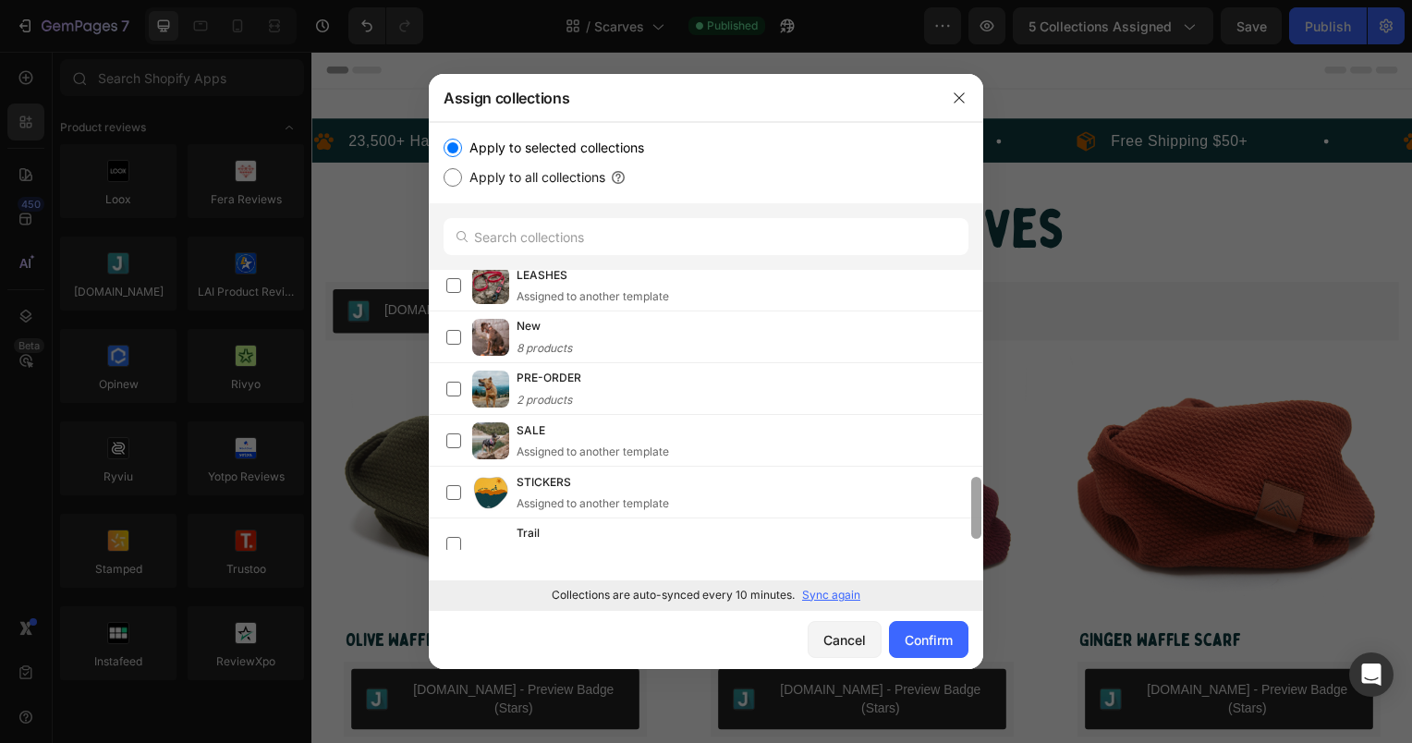
drag, startPoint x: 975, startPoint y: 421, endPoint x: 970, endPoint y: 496, distance: 75.9
click at [971, 496] on div at bounding box center [976, 508] width 10 height 62
click at [452, 540] on label at bounding box center [453, 544] width 15 height 15
click at [963, 632] on button "Confirm" at bounding box center [928, 639] width 79 height 37
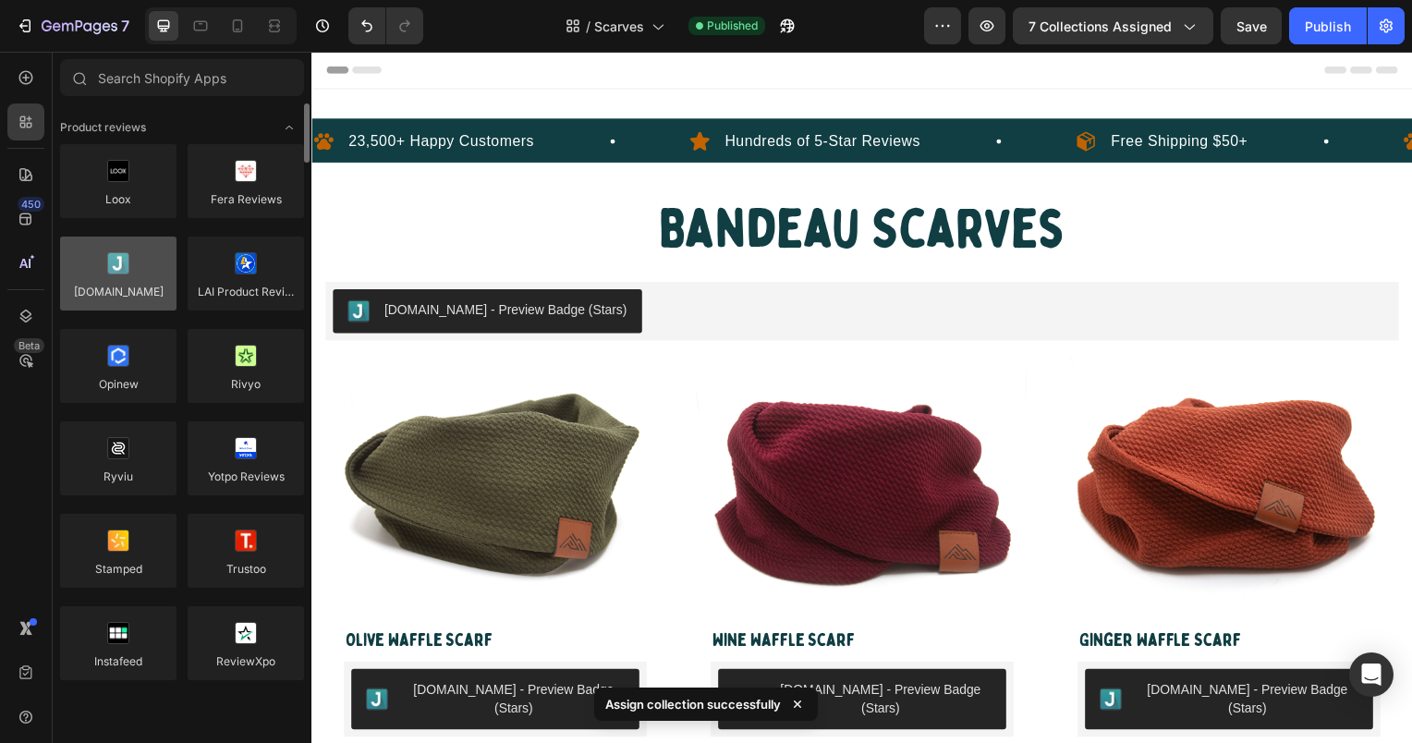
click at [94, 287] on div at bounding box center [118, 274] width 116 height 74
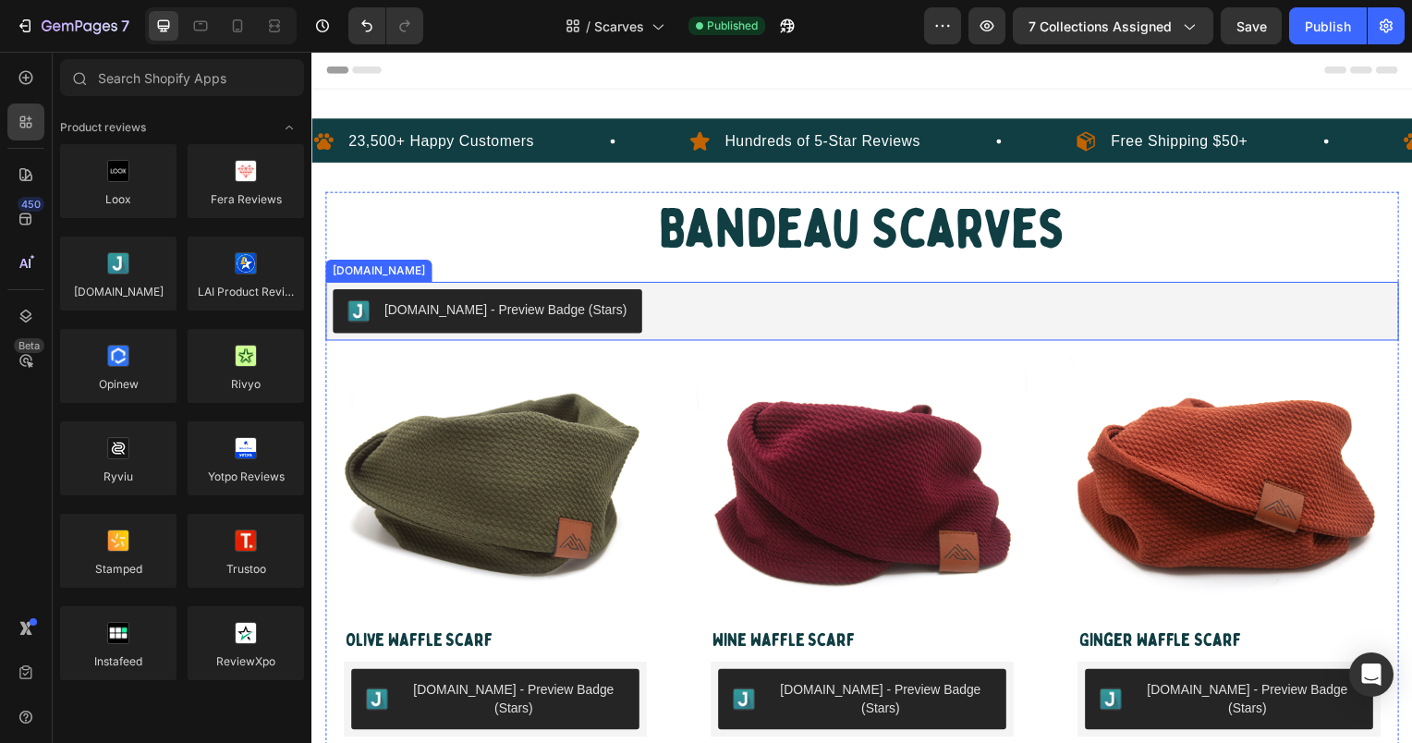
click at [514, 315] on div "[DOMAIN_NAME] - Preview Badge (Stars)" at bounding box center [506, 311] width 245 height 19
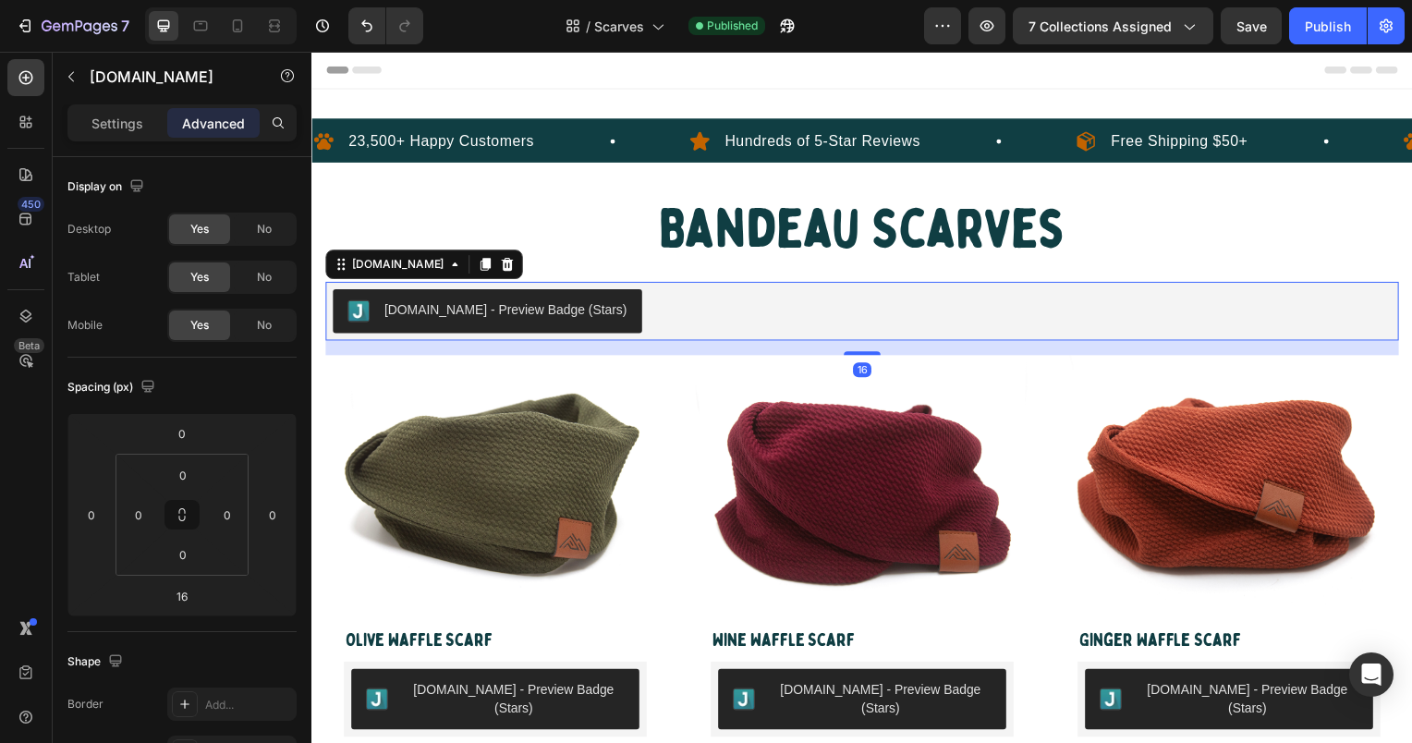
click at [701, 291] on div "[DOMAIN_NAME] - Preview Badge (Stars)" at bounding box center [866, 313] width 1067 height 44
click at [131, 114] on p "Settings" at bounding box center [117, 123] width 52 height 19
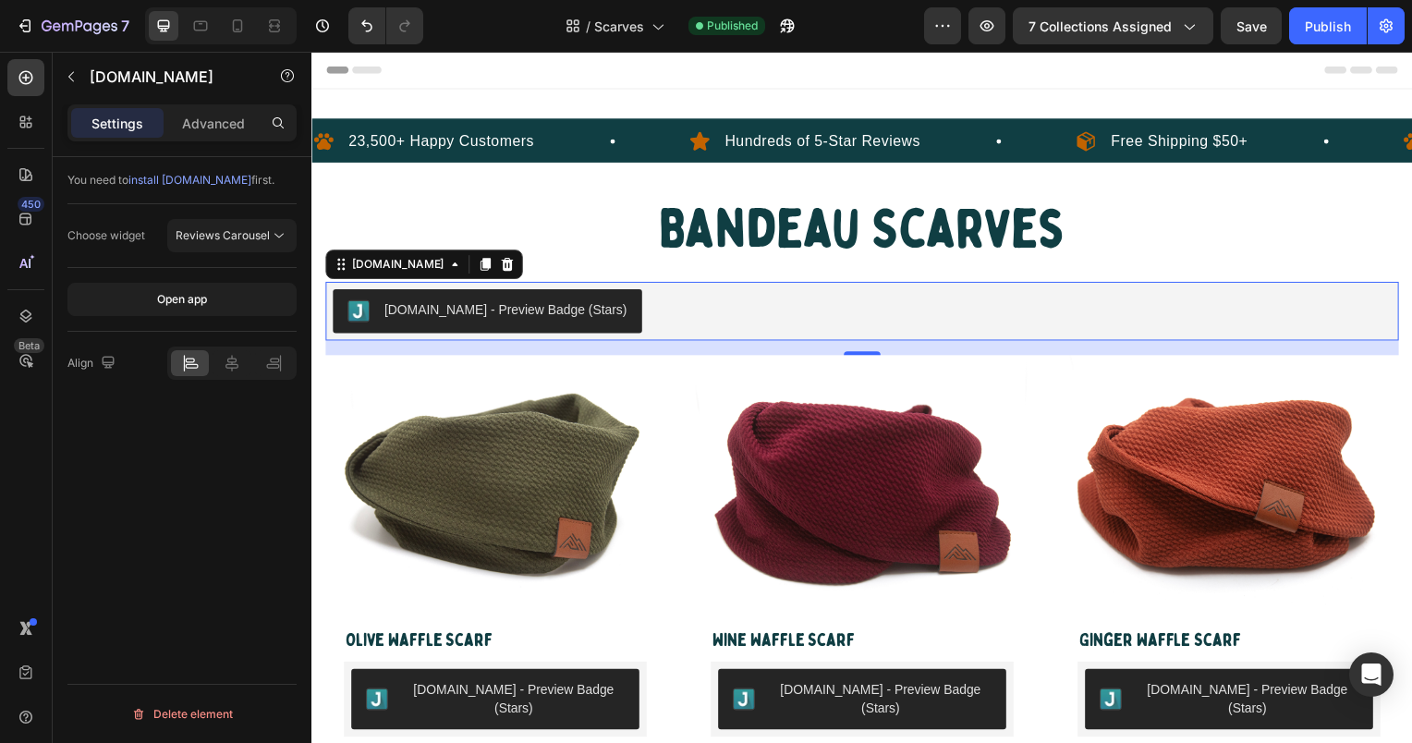
click at [195, 178] on span "install [DOMAIN_NAME]" at bounding box center [189, 180] width 123 height 14
click at [211, 116] on p "Advanced" at bounding box center [213, 123] width 63 height 19
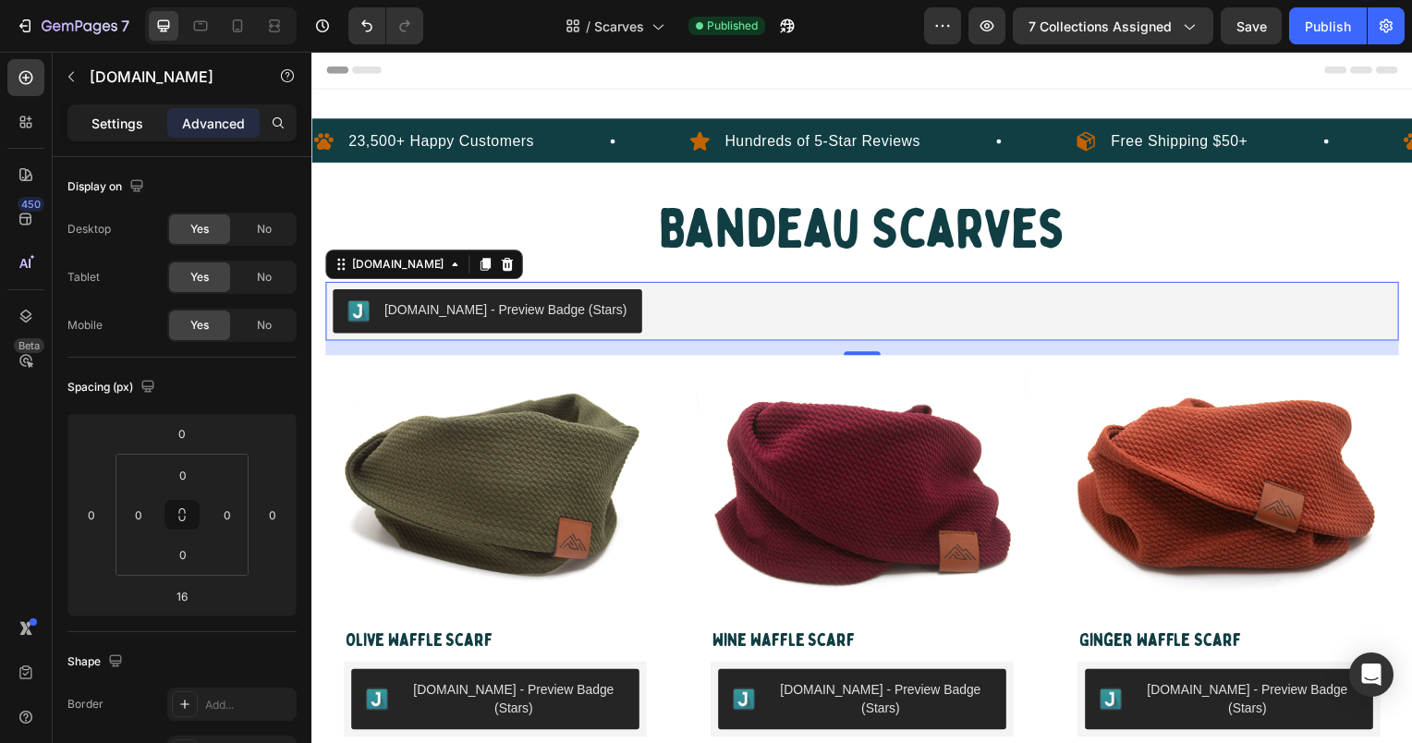
click at [99, 123] on p "Settings" at bounding box center [117, 123] width 52 height 19
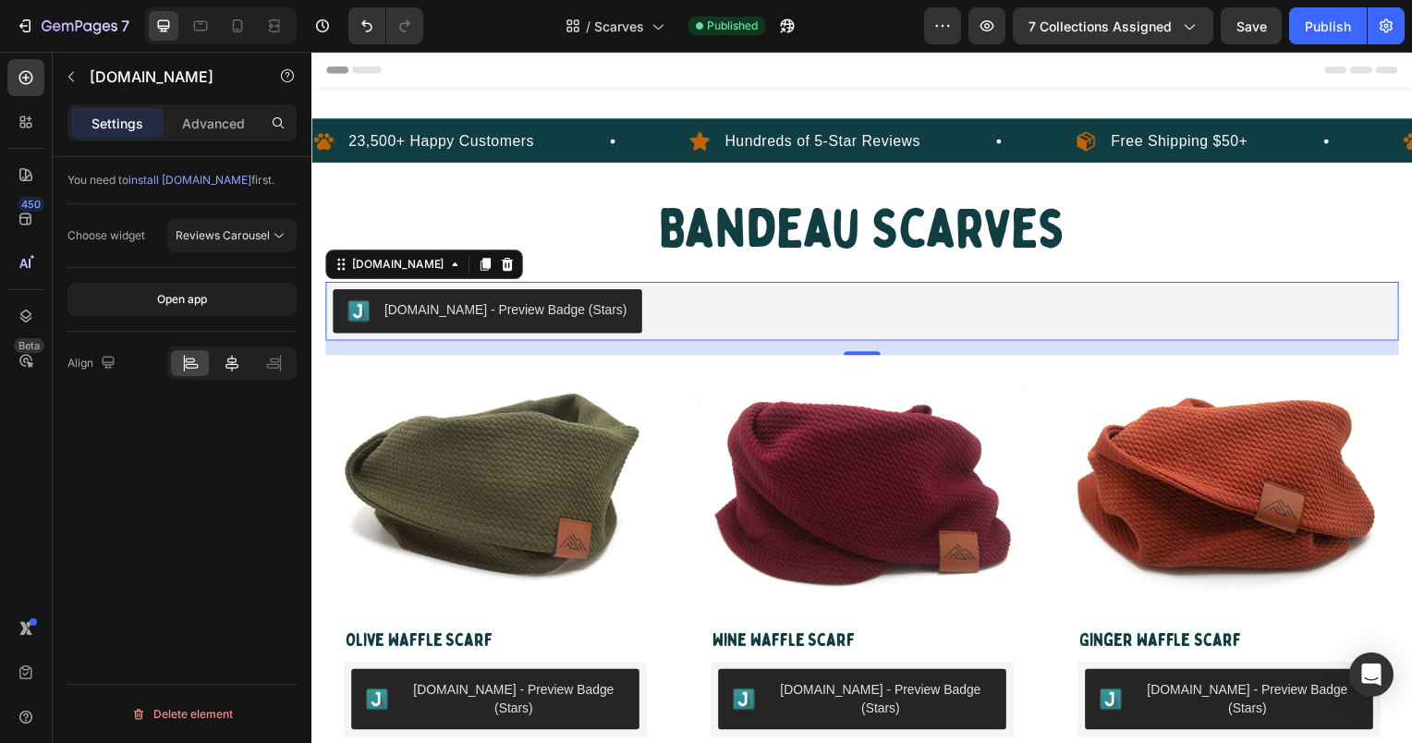
click at [231, 370] on icon at bounding box center [232, 363] width 18 height 18
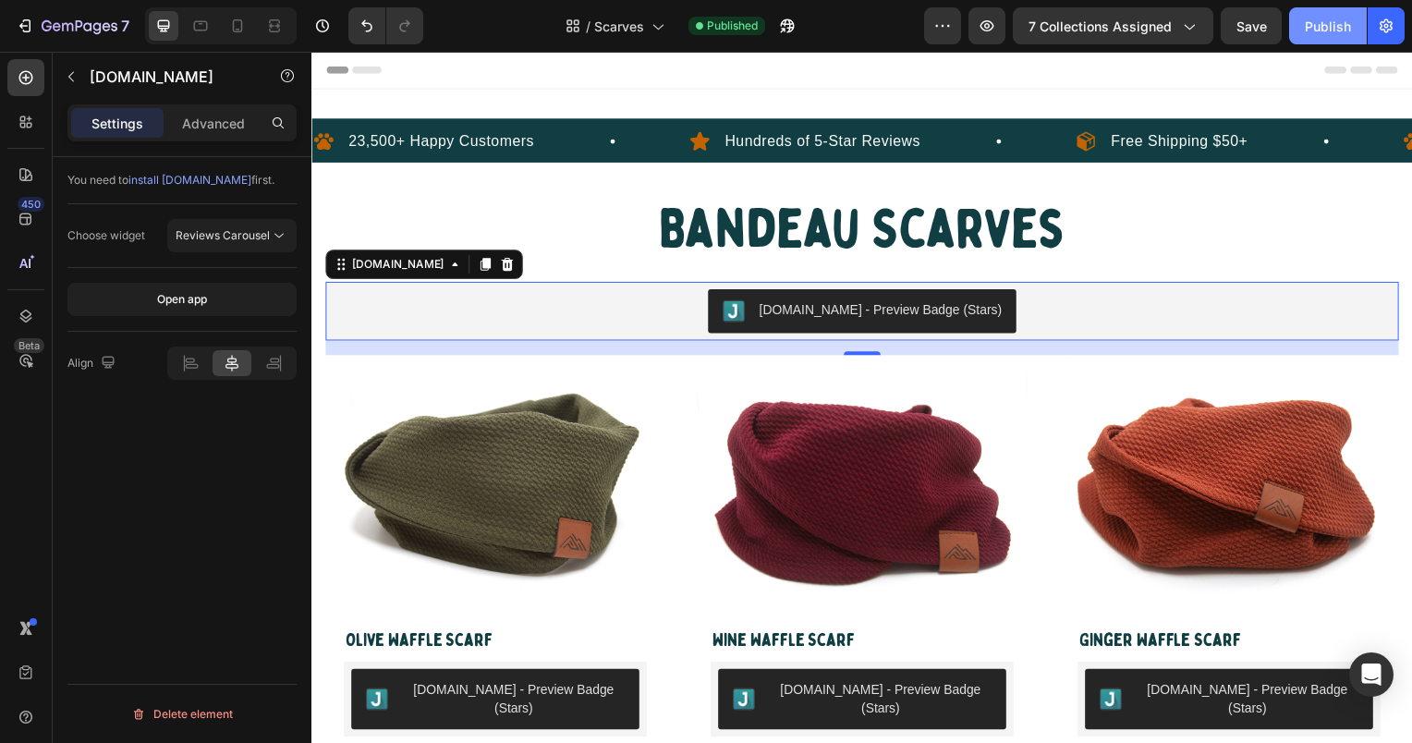
click at [1324, 30] on div "Publish" at bounding box center [1328, 26] width 46 height 19
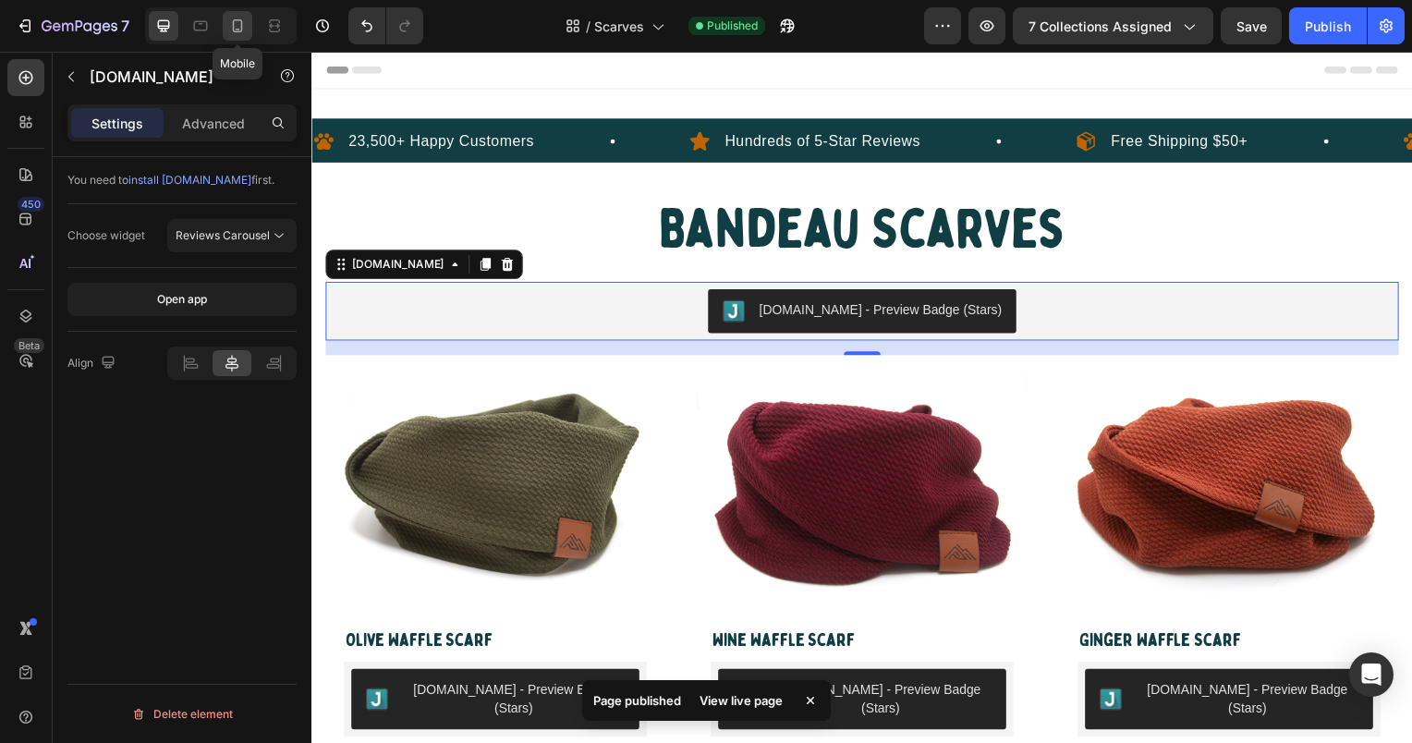
click at [247, 27] on div at bounding box center [238, 26] width 30 height 30
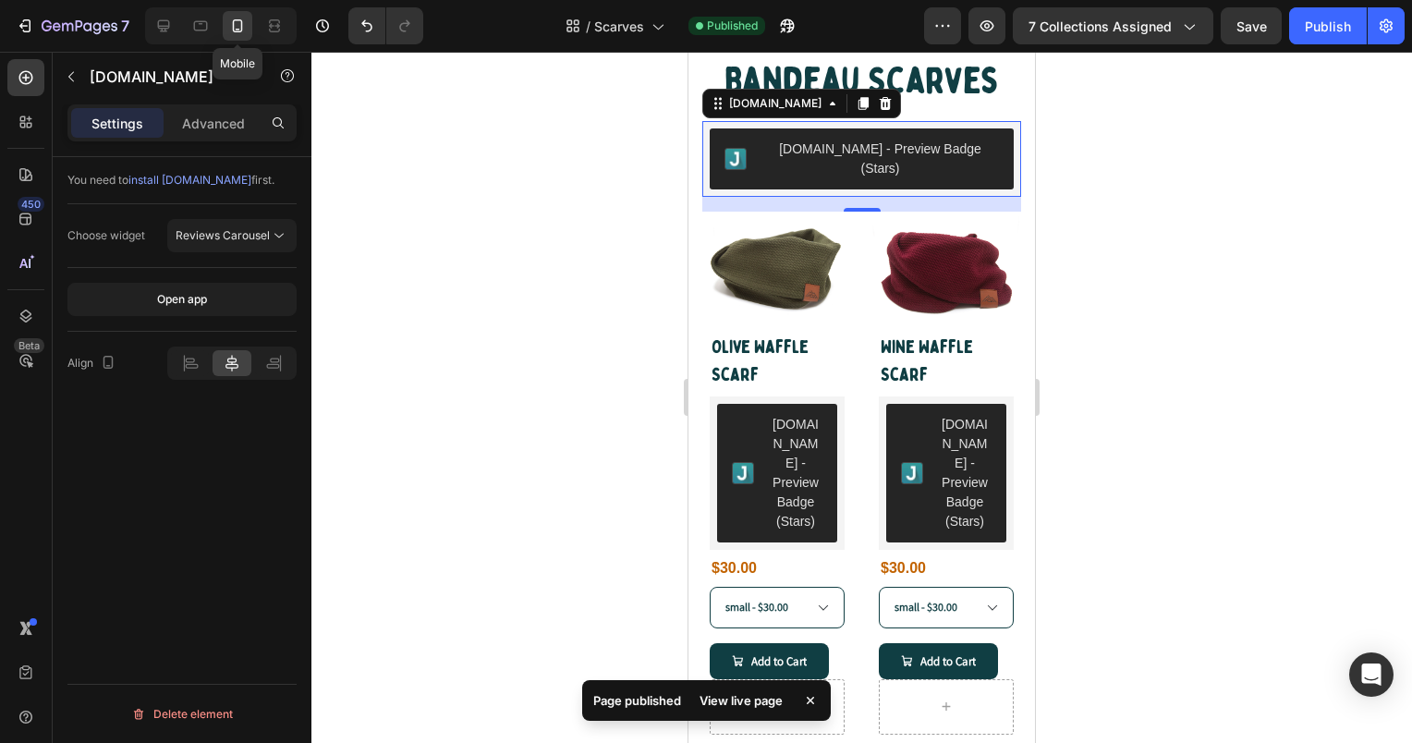
scroll to position [114, 0]
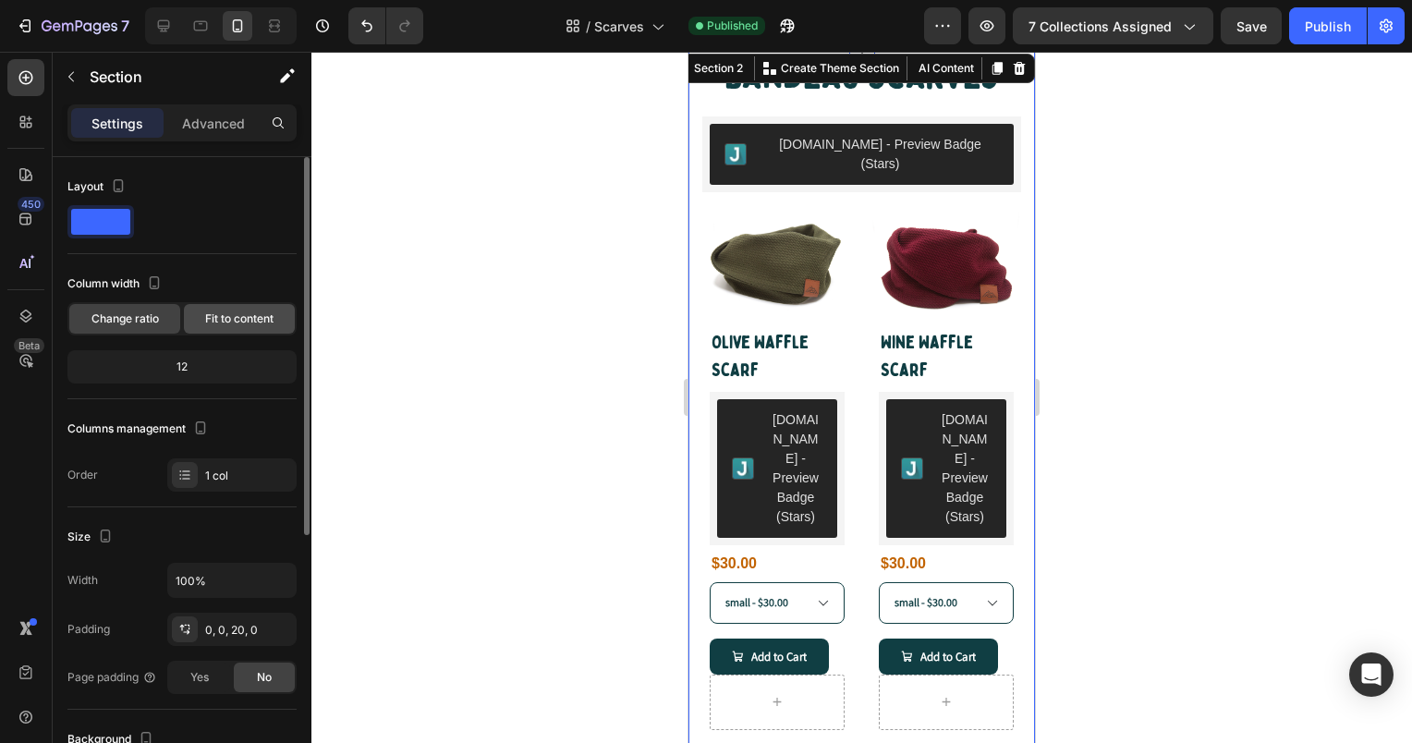
click at [223, 321] on span "Fit to content" at bounding box center [239, 319] width 68 height 17
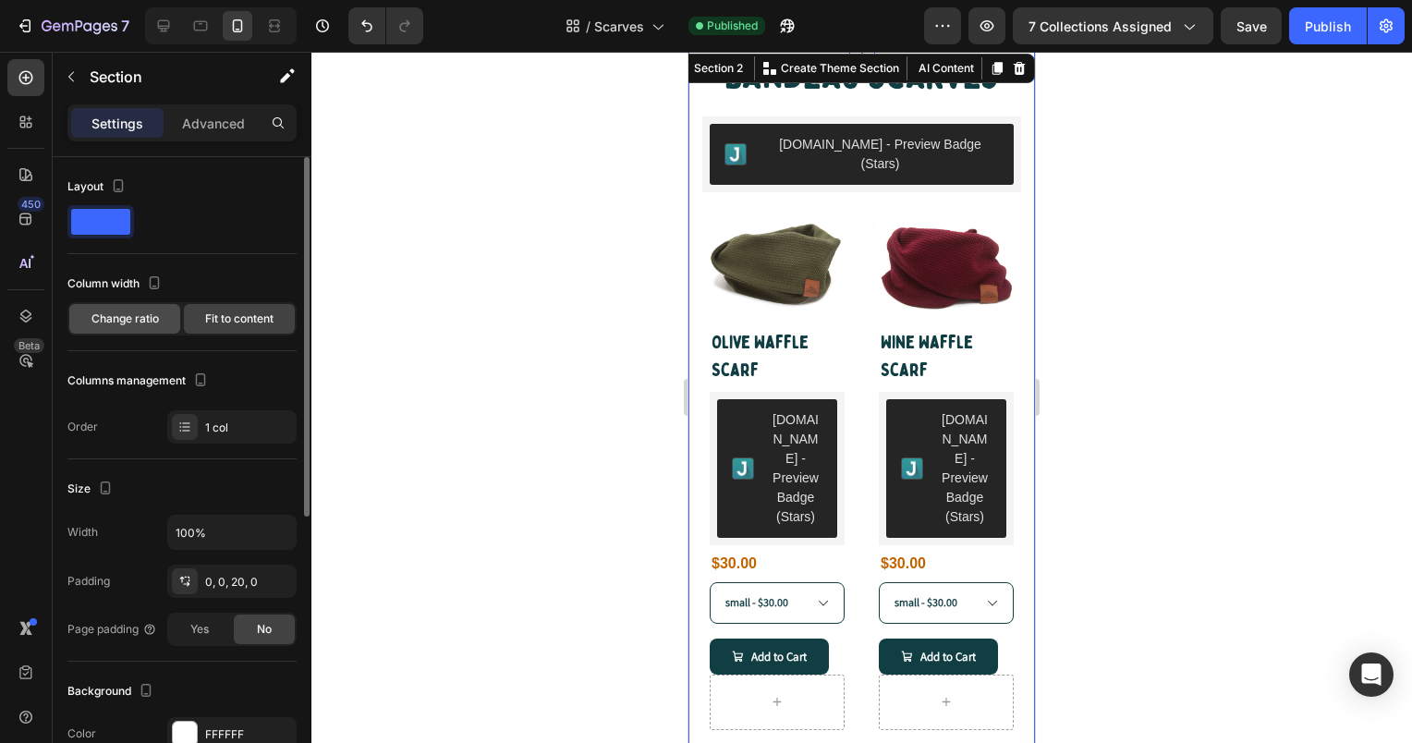
click at [124, 329] on div "Change ratio" at bounding box center [124, 319] width 111 height 30
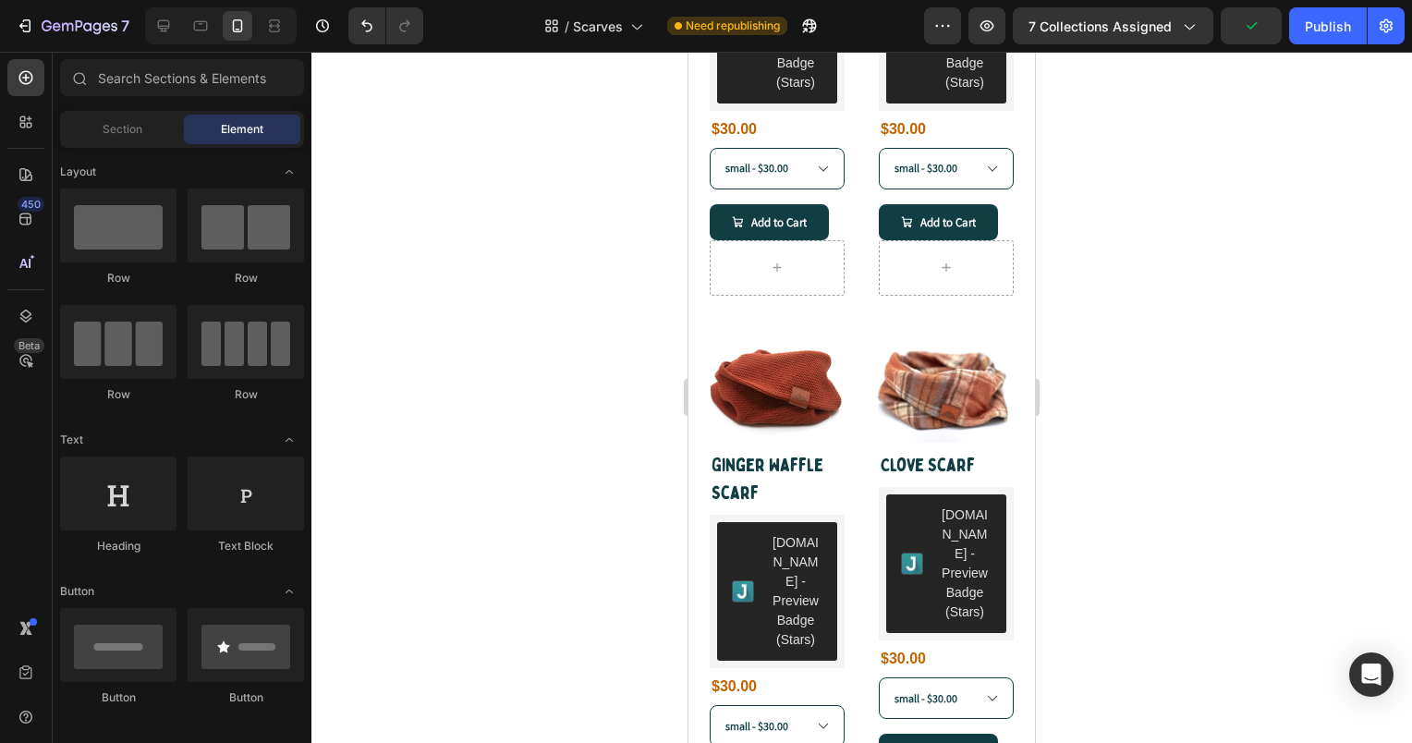
scroll to position [688, 0]
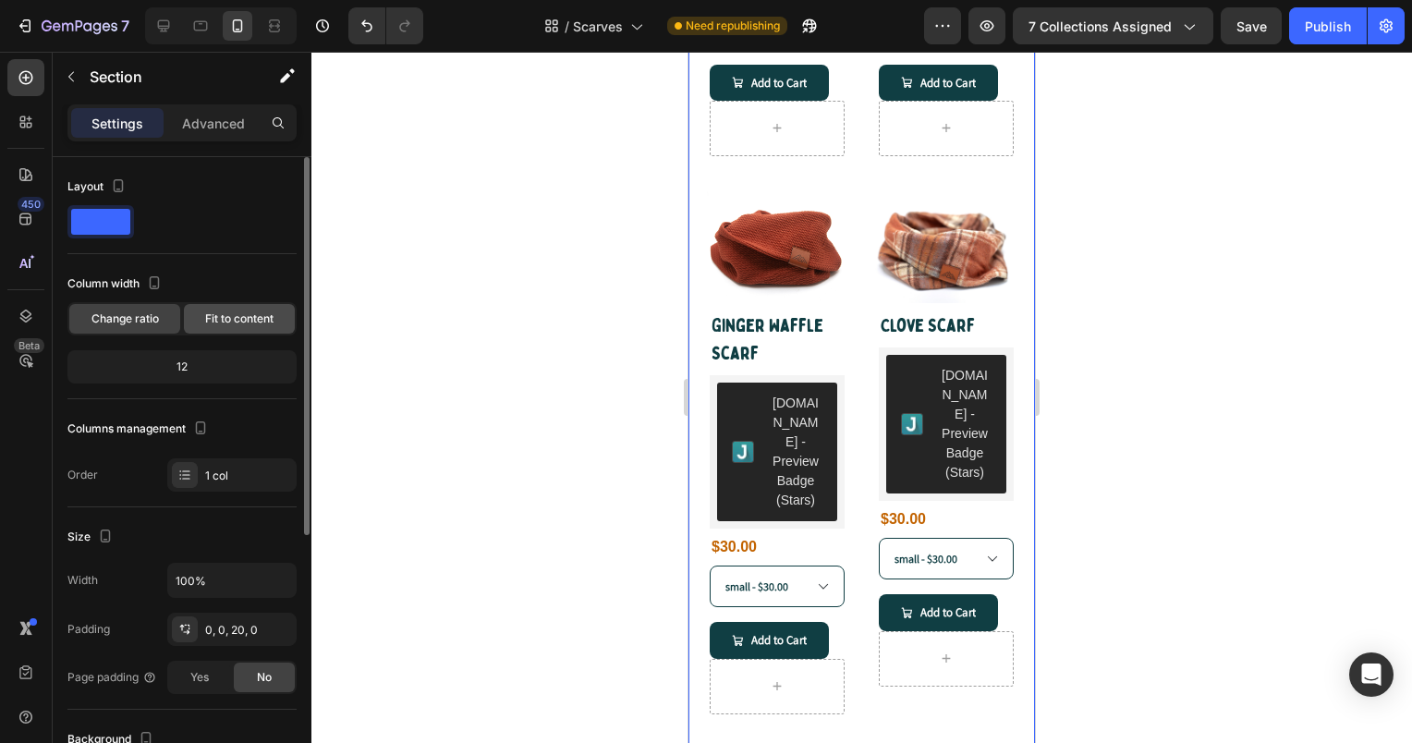
click at [242, 326] on div "Fit to content" at bounding box center [239, 319] width 111 height 30
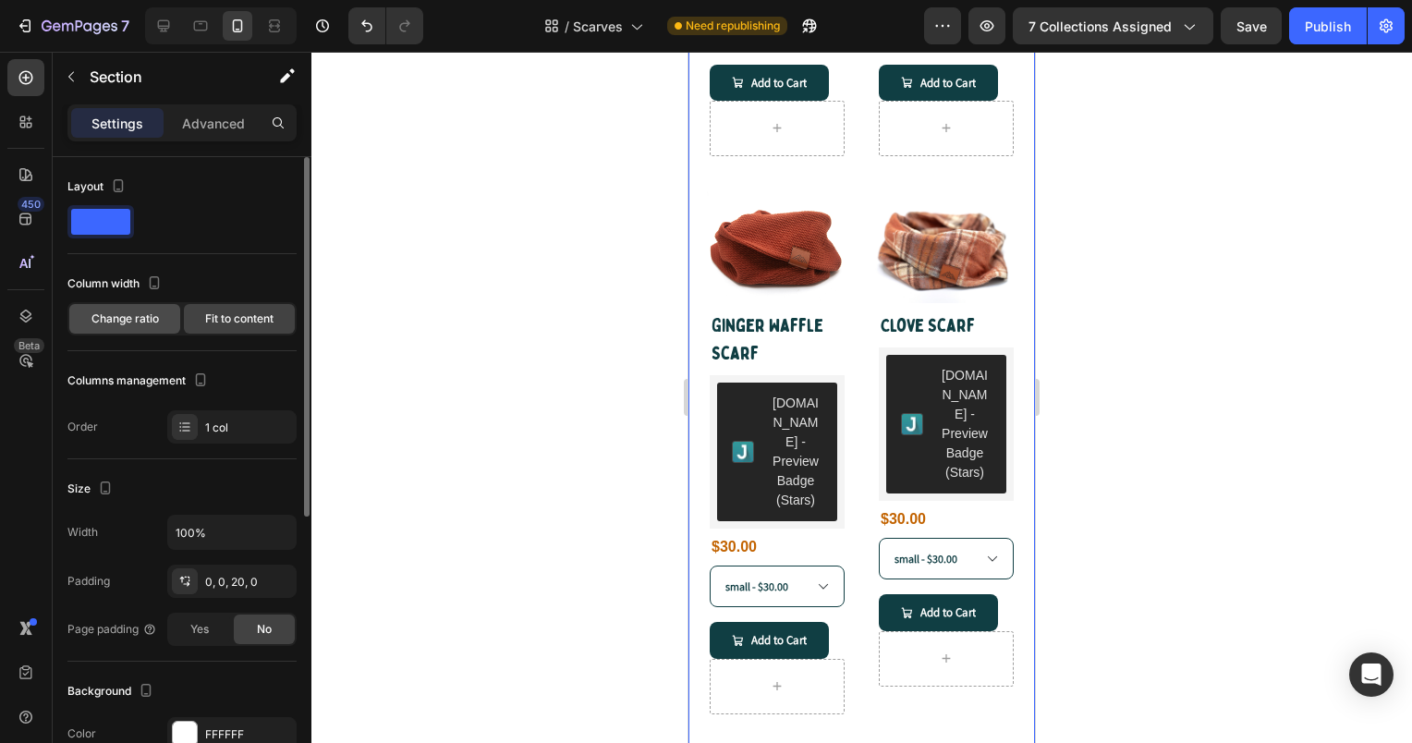
click at [152, 320] on span "Change ratio" at bounding box center [124, 319] width 67 height 17
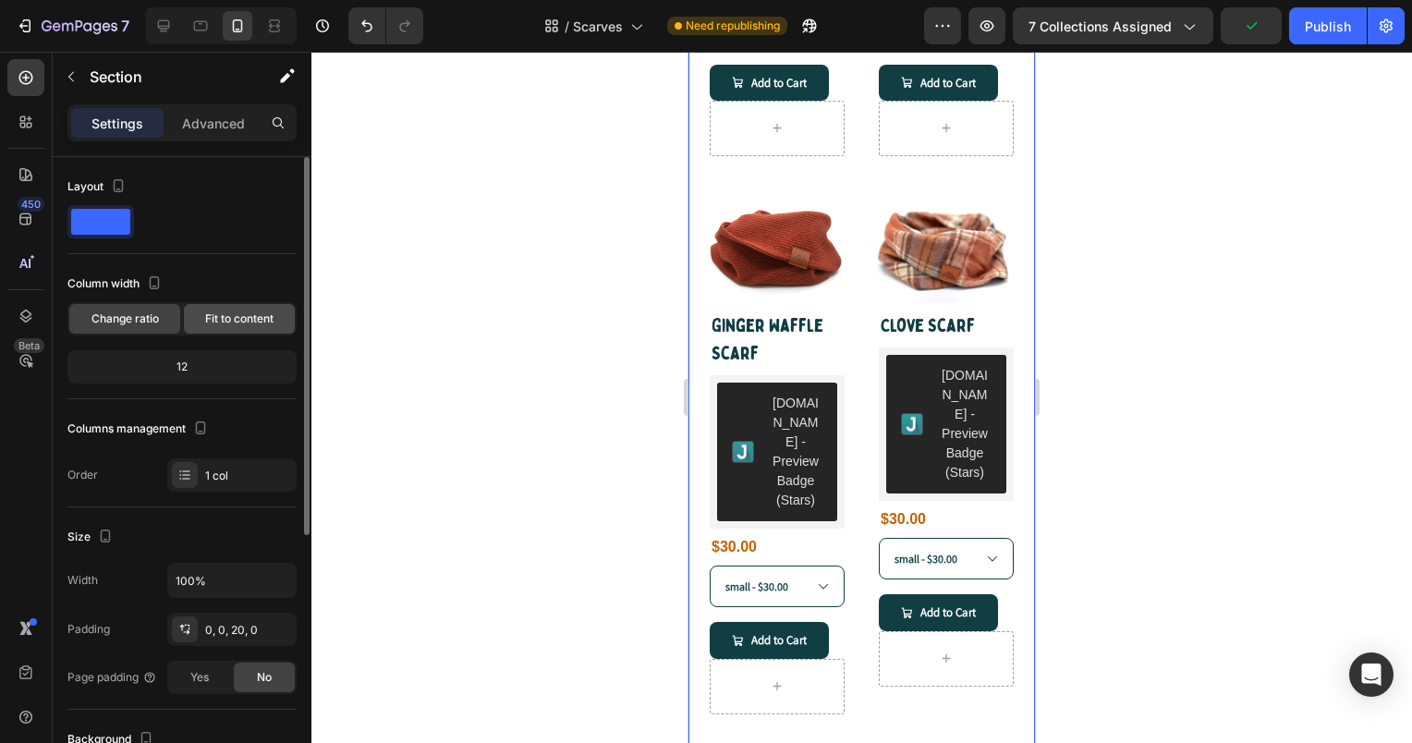
click at [222, 325] on span "Fit to content" at bounding box center [239, 319] width 68 height 17
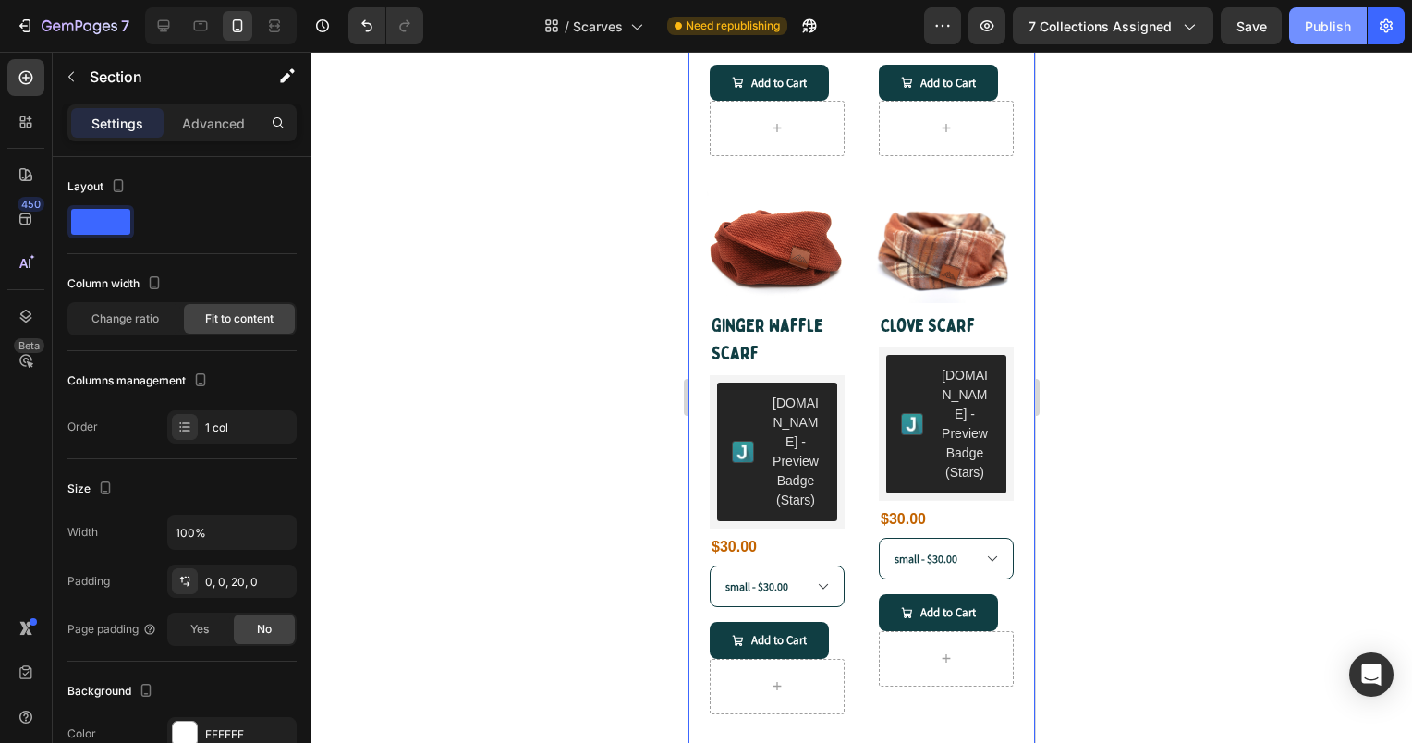
click at [1321, 19] on div "Publish" at bounding box center [1328, 26] width 46 height 19
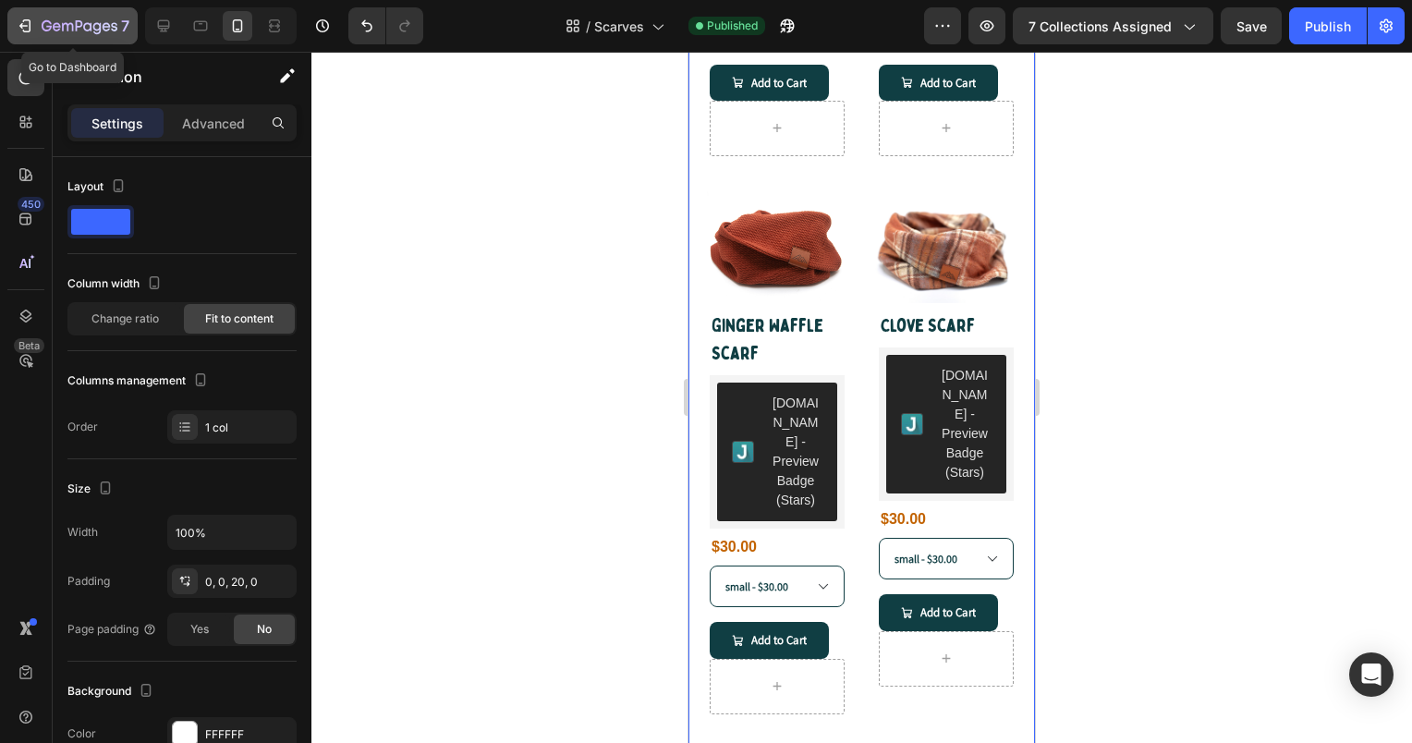
click at [24, 14] on button "7" at bounding box center [72, 25] width 130 height 37
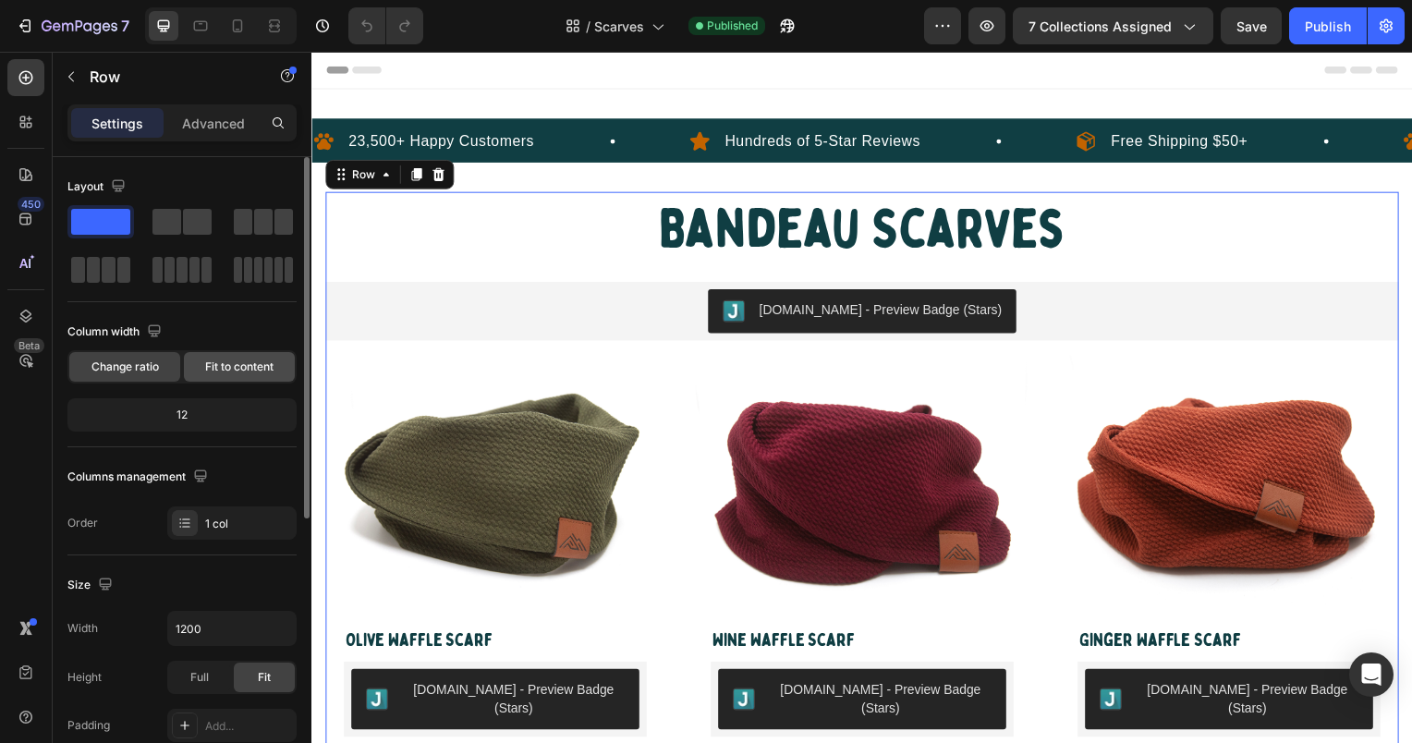
click at [228, 363] on span "Fit to content" at bounding box center [239, 367] width 68 height 17
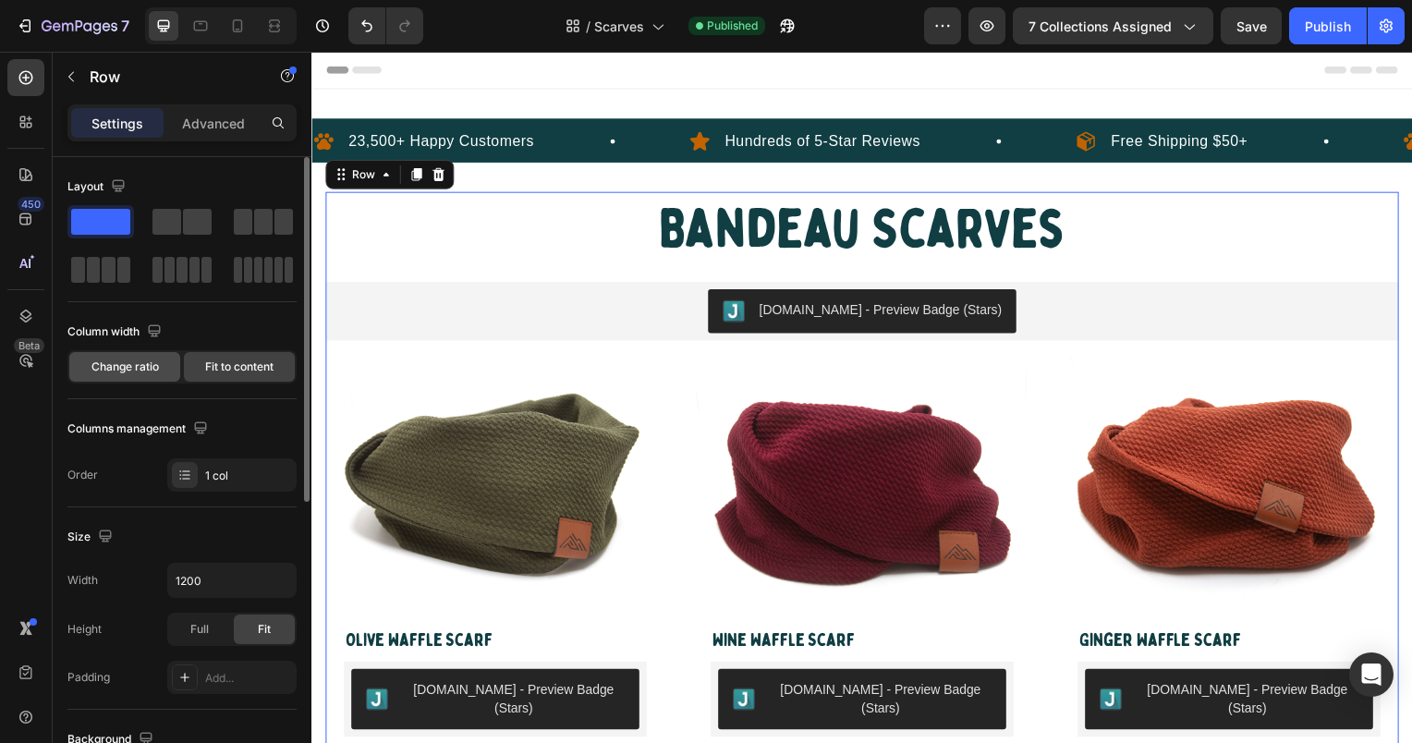
click at [150, 373] on span "Change ratio" at bounding box center [124, 367] width 67 height 17
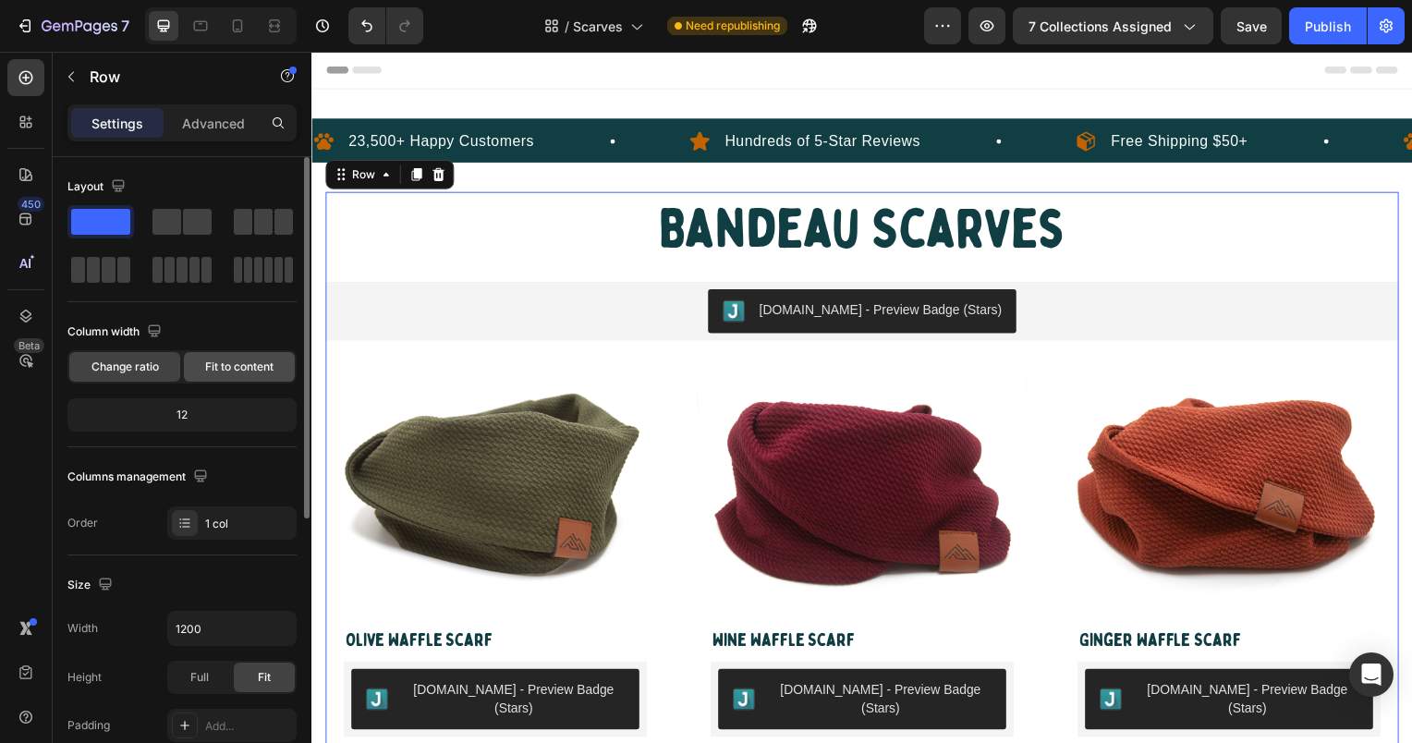
click at [214, 370] on span "Fit to content" at bounding box center [239, 367] width 68 height 17
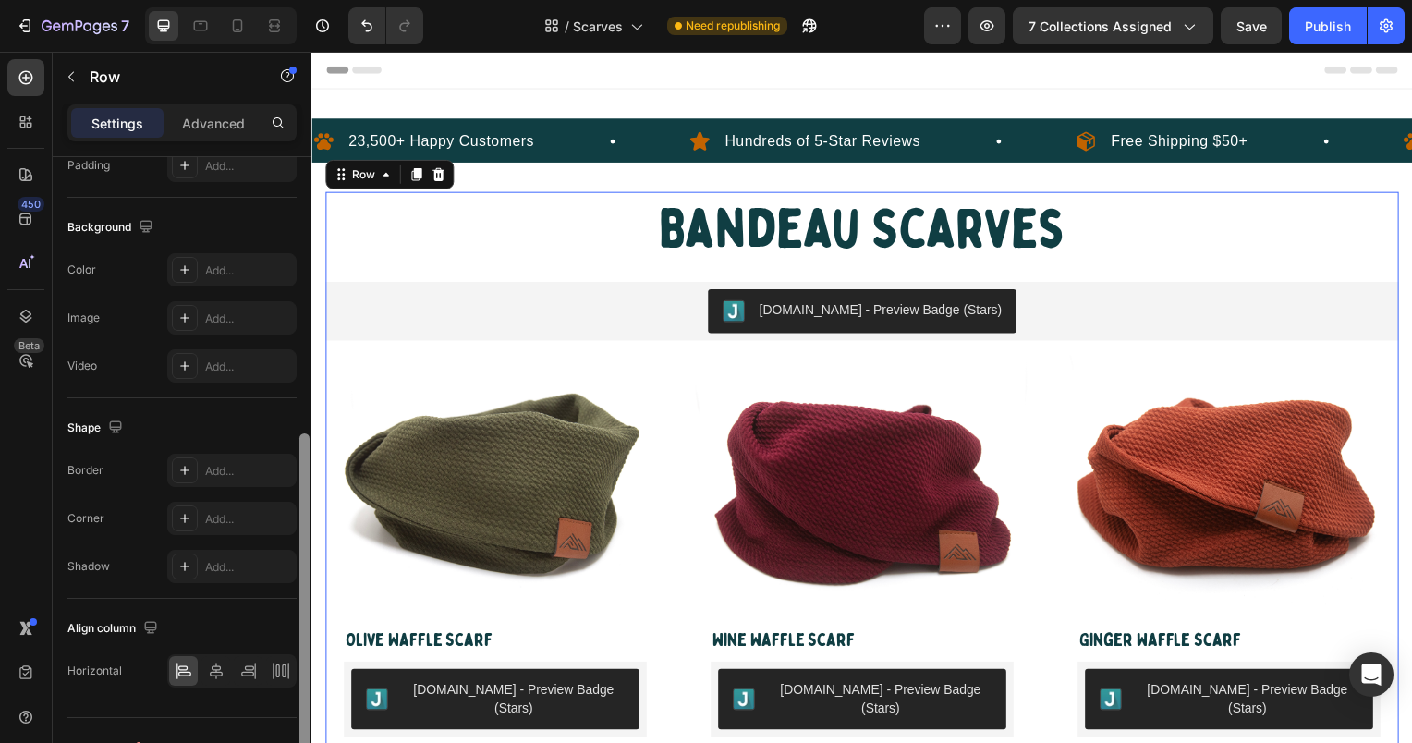
scroll to position [543, 0]
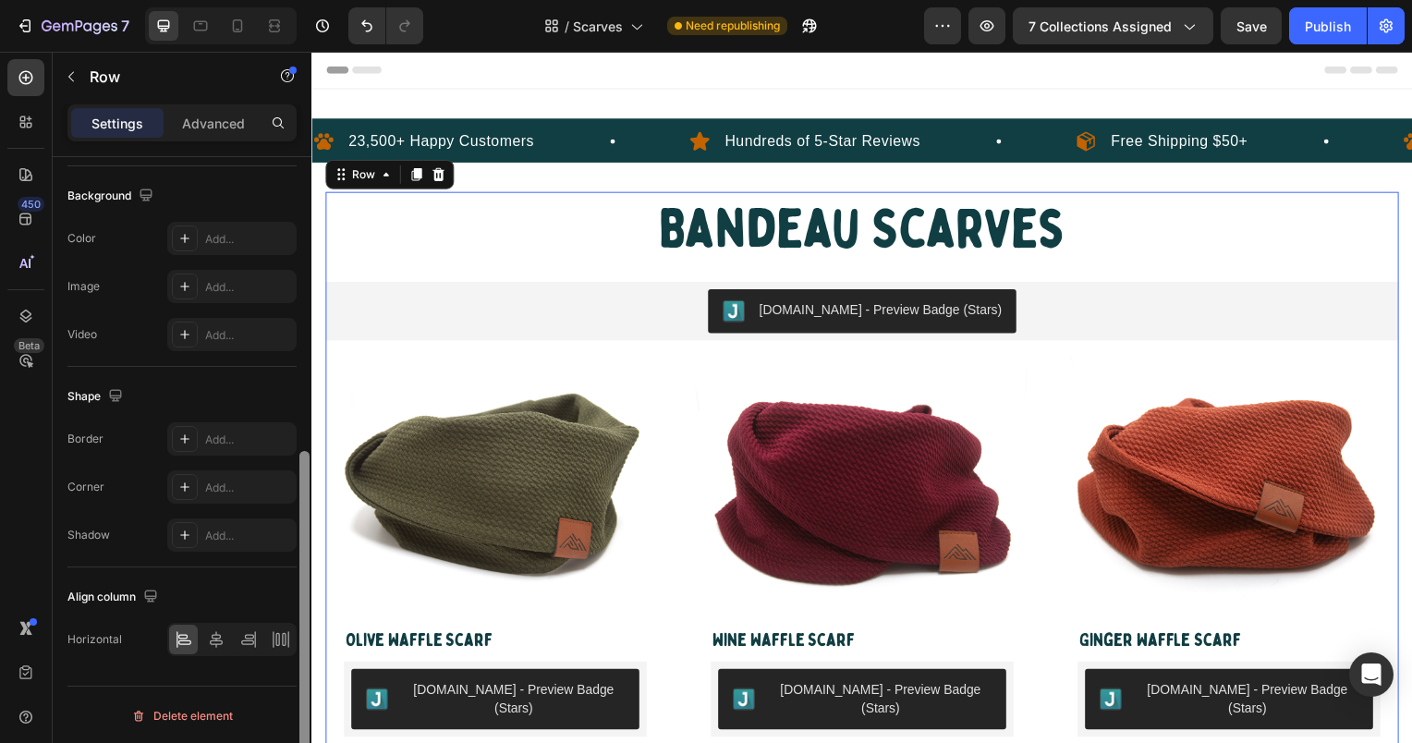
drag, startPoint x: 299, startPoint y: 484, endPoint x: 286, endPoint y: 790, distance: 306.2
click at [286, 0] on html "7 Version history / Scarves Need republishing Preview 7 collections assigned Sa…" at bounding box center [706, 0] width 1412 height 0
click at [205, 632] on div at bounding box center [215, 640] width 29 height 30
click at [1318, 26] on div "Publish" at bounding box center [1328, 26] width 46 height 19
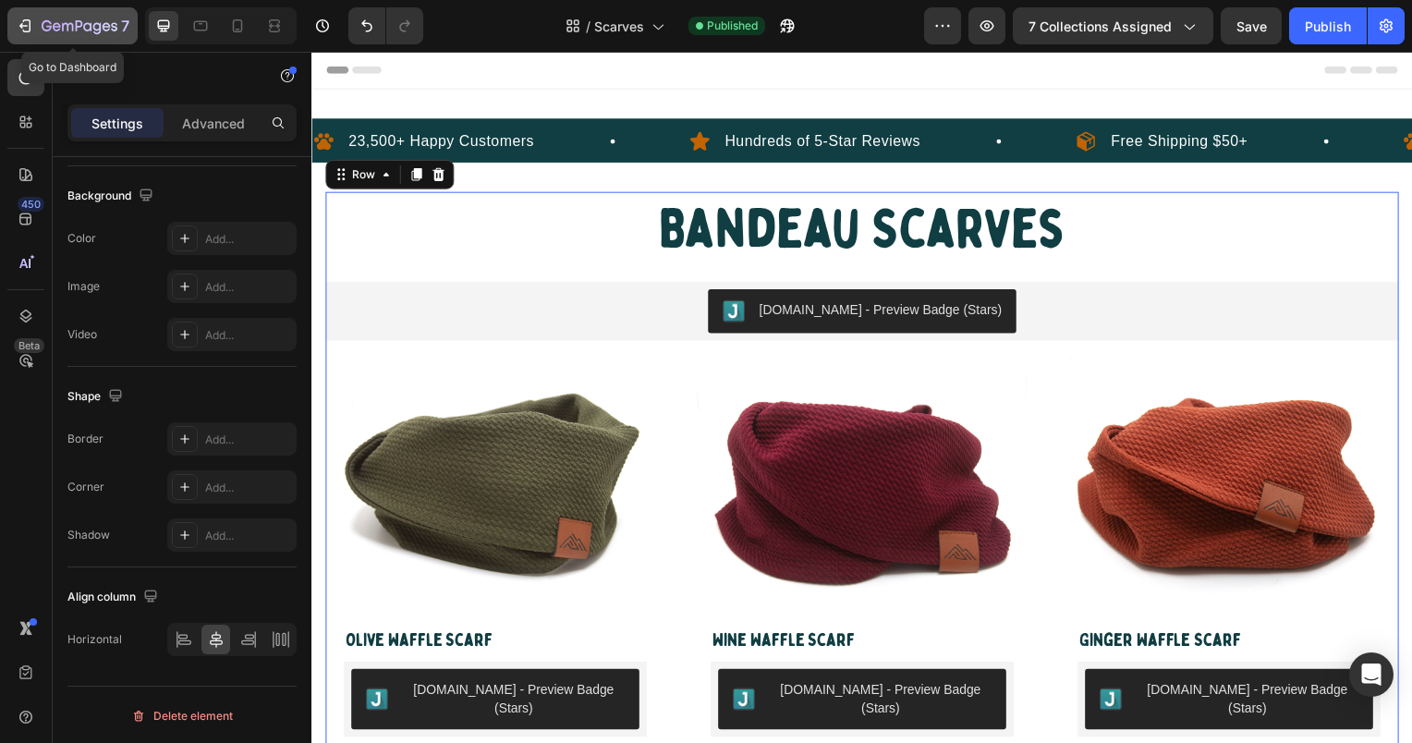
click at [31, 10] on button "7" at bounding box center [72, 25] width 130 height 37
